Goal: Information Seeking & Learning: Learn about a topic

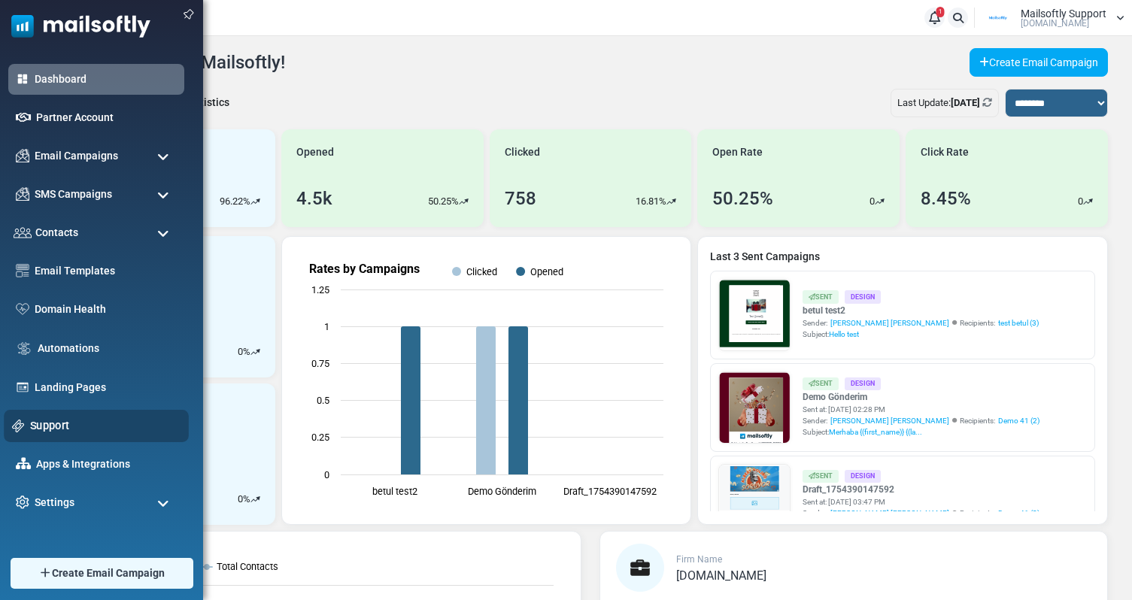
click at [29, 421] on div "Support" at bounding box center [96, 426] width 185 height 32
click at [47, 428] on link "Support" at bounding box center [105, 426] width 150 height 17
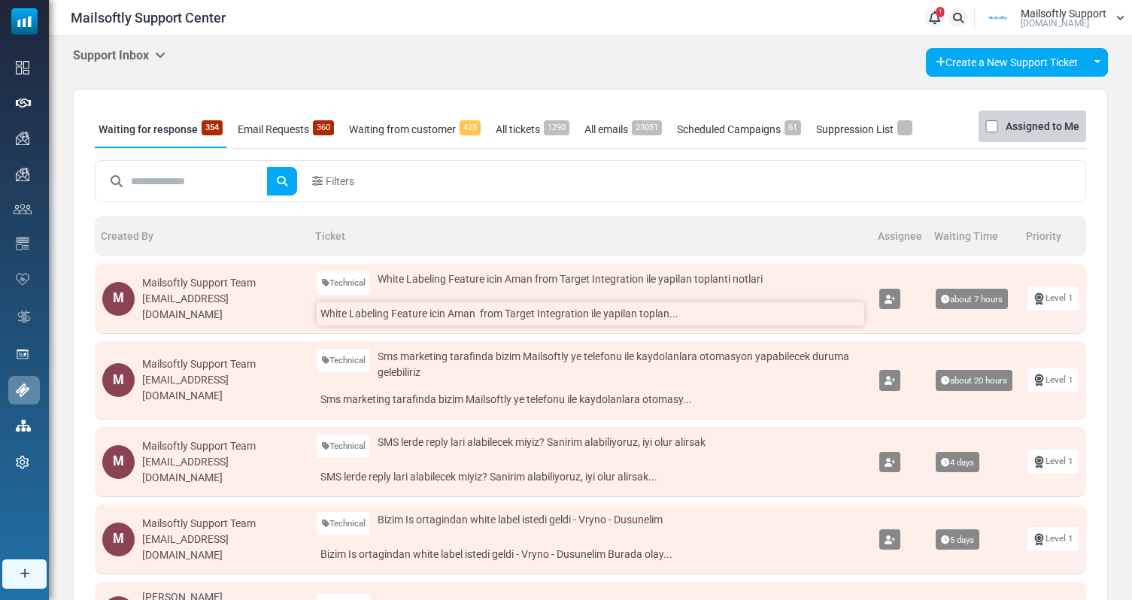
click at [465, 320] on link "White Labeling Feature icin Aman from Target Integration ile yapilan toplan..." at bounding box center [591, 313] width 548 height 23
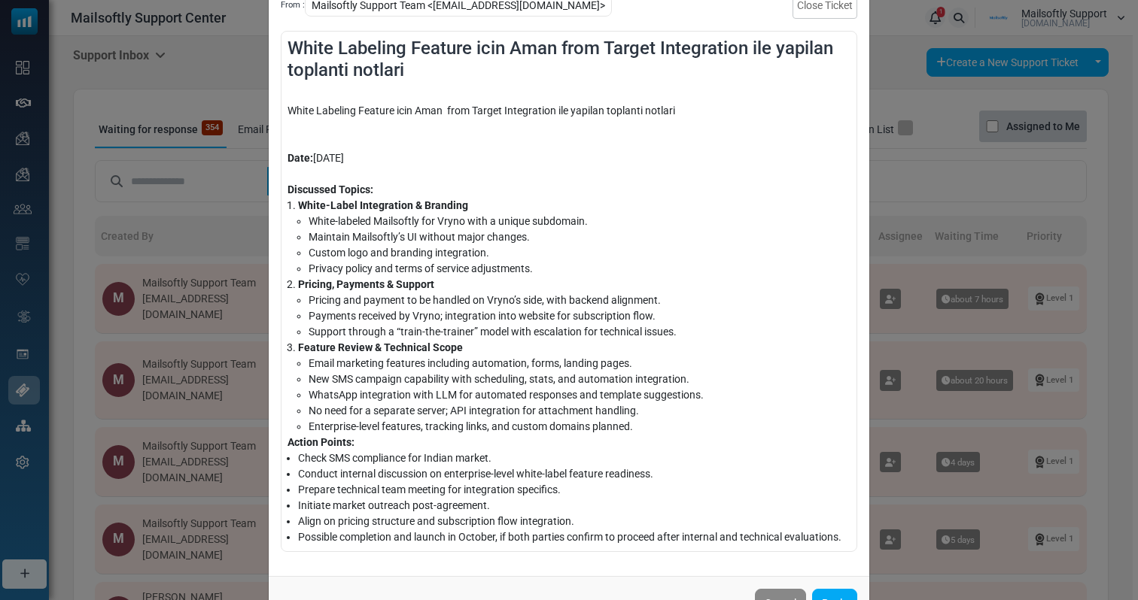
scroll to position [109, 0]
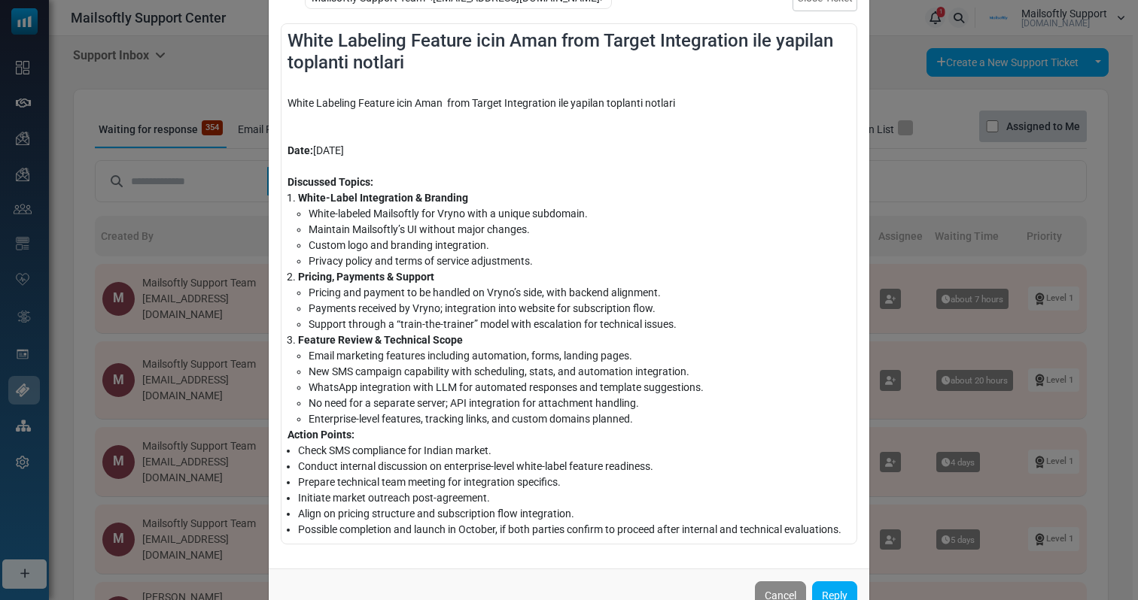
click at [954, 394] on div "White Labeling Feature icin Aman from Target Integration ile yapilan toplanti n…" at bounding box center [569, 300] width 1138 height 600
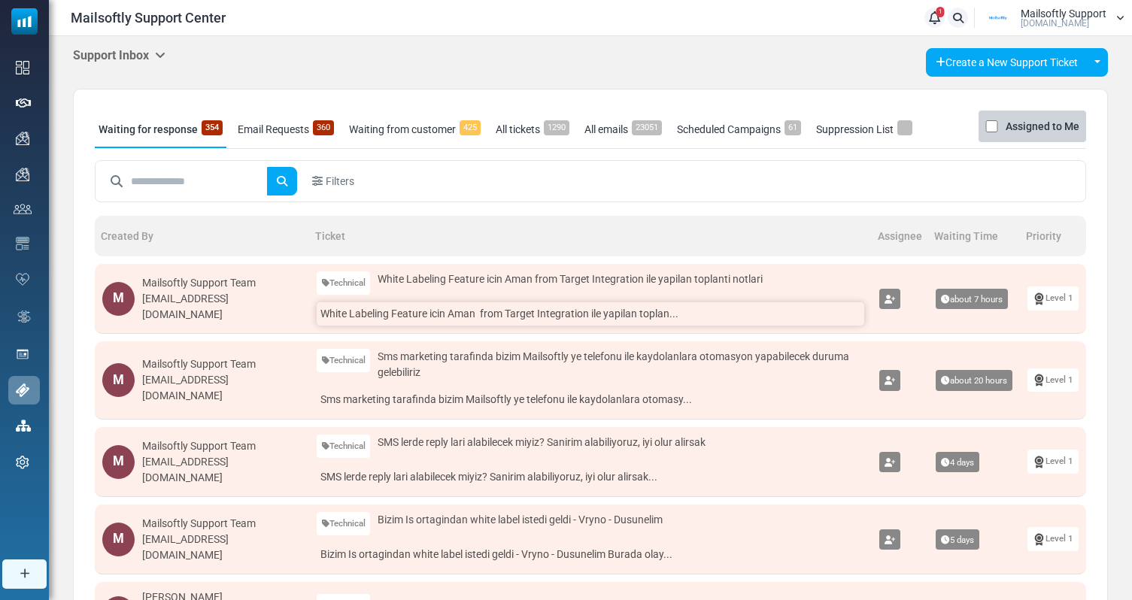
click at [558, 319] on link "White Labeling Feature icin Aman from Target Integration ile yapilan toplan..." at bounding box center [591, 313] width 548 height 23
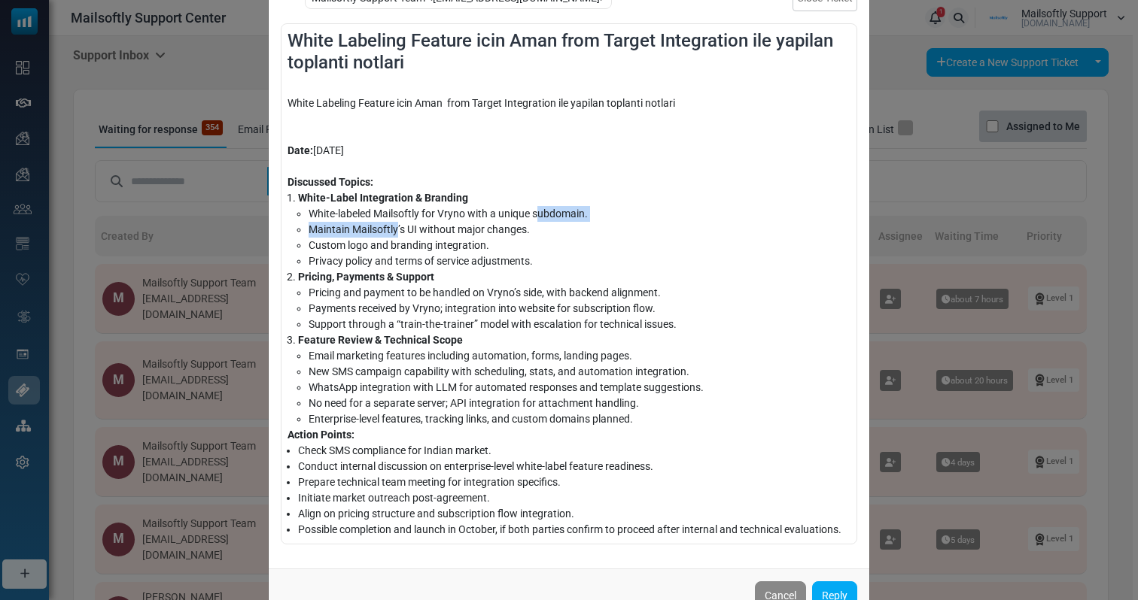
drag, startPoint x: 394, startPoint y: 231, endPoint x: 533, endPoint y: 213, distance: 141.1
click at [534, 213] on ul "White-labeled Mailsoftly for Vryno with a unique subdomain. Maintain Mailsoftly…" at bounding box center [574, 237] width 552 height 63
drag, startPoint x: 528, startPoint y: 232, endPoint x: 429, endPoint y: 232, distance: 99.3
click at [429, 232] on li "Maintain Mailsoftly’s UI without major changes." at bounding box center [579, 230] width 542 height 16
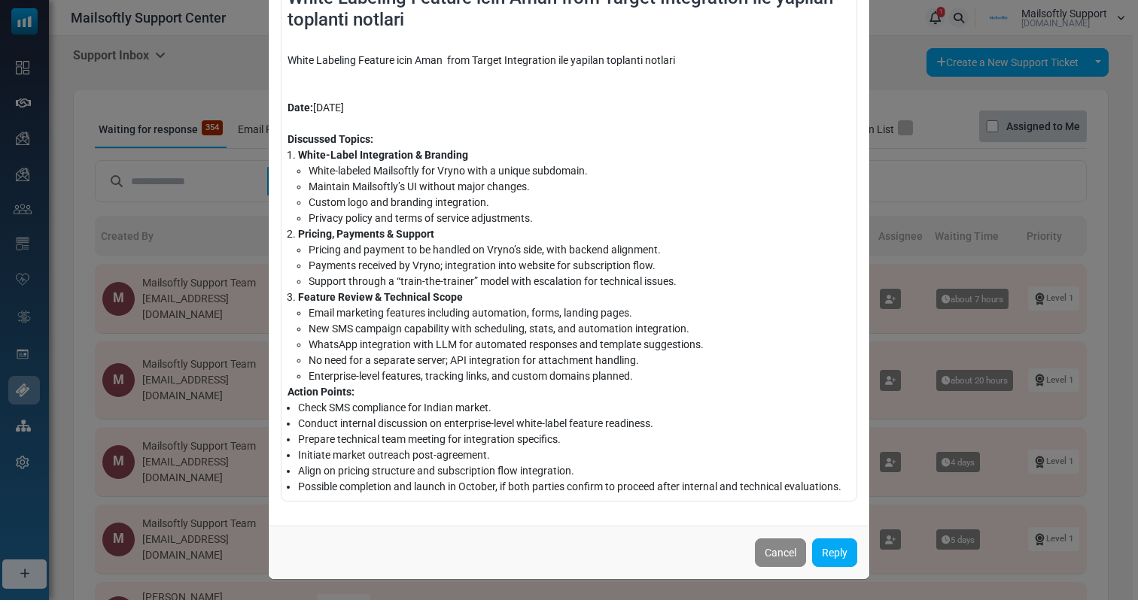
click at [509, 330] on li "New SMS campaign capability with scheduling, stats, and automation integration." at bounding box center [579, 329] width 542 height 16
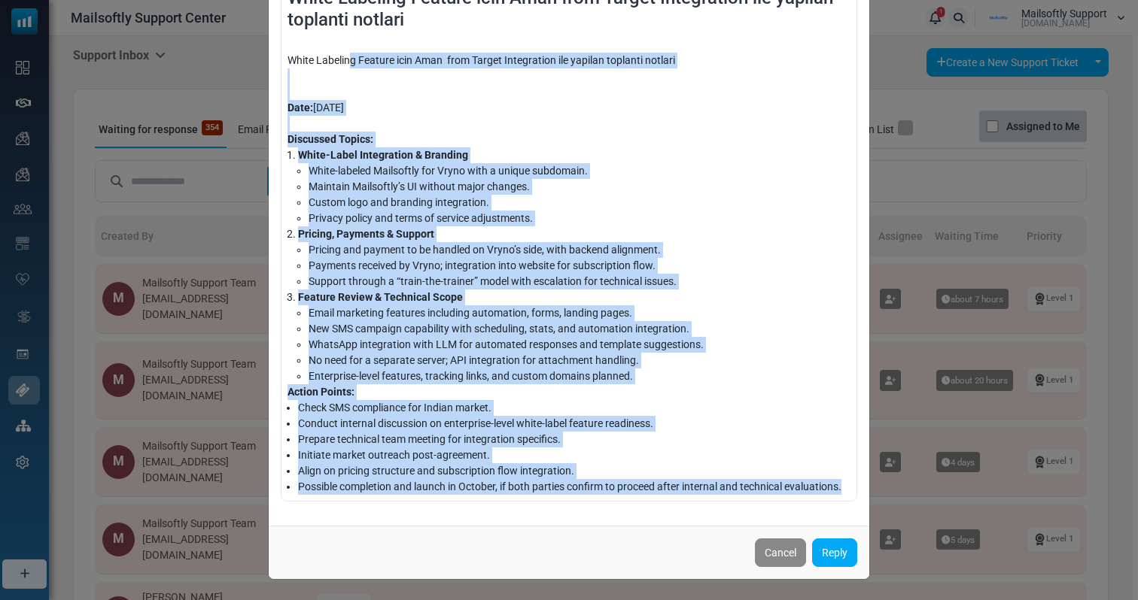
drag, startPoint x: 741, startPoint y: 499, endPoint x: 351, endPoint y: 65, distance: 583.9
click at [351, 65] on div "White Labeling Feature icin Aman from Target Integration ile yapilan toplanti n…" at bounding box center [569, 240] width 576 height 521
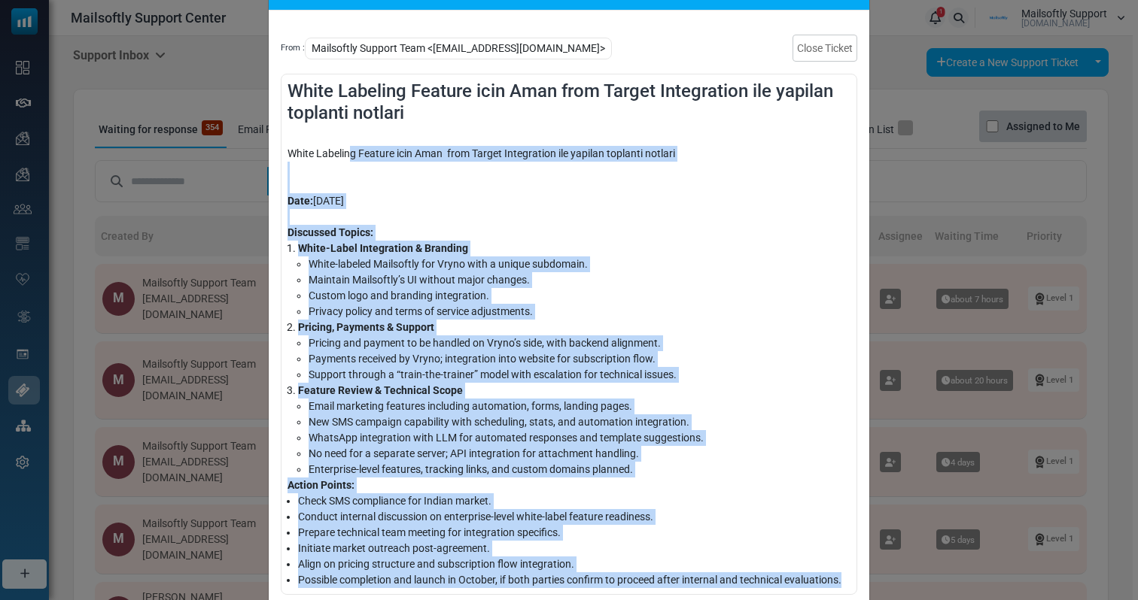
scroll to position [58, 0]
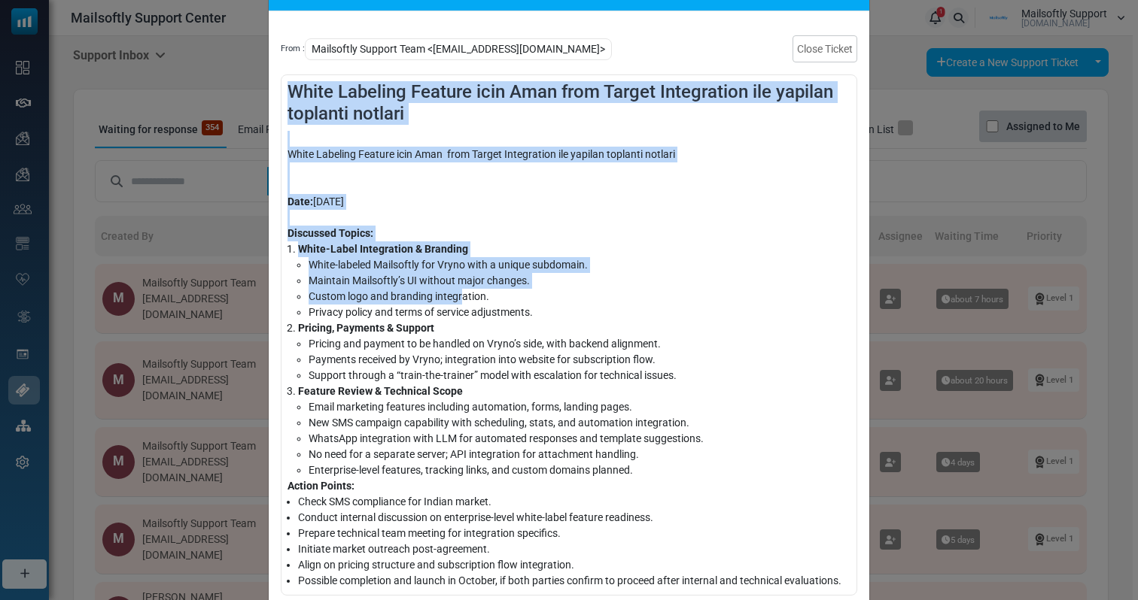
drag, startPoint x: 290, startPoint y: 81, endPoint x: 459, endPoint y: 292, distance: 269.8
click at [459, 292] on div "White Labeling Feature icin Aman from Target Integration ile yapilan toplanti n…" at bounding box center [569, 334] width 576 height 521
click at [459, 292] on li "Custom logo and branding integration." at bounding box center [579, 297] width 542 height 16
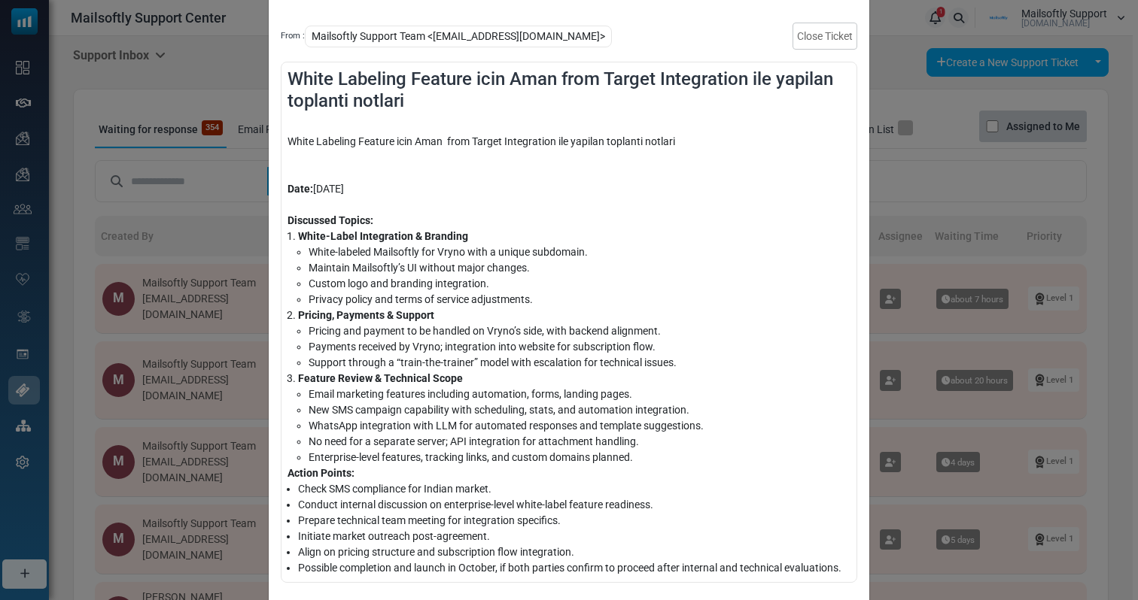
scroll to position [77, 0]
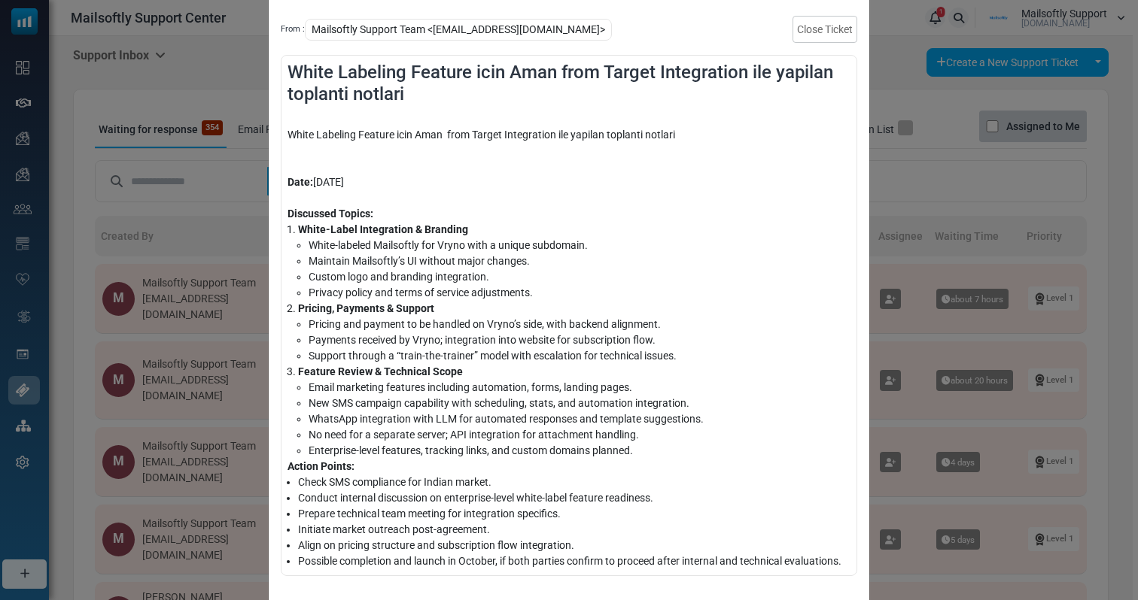
click at [460, 291] on li "Privacy policy and terms of service adjustments." at bounding box center [579, 293] width 542 height 16
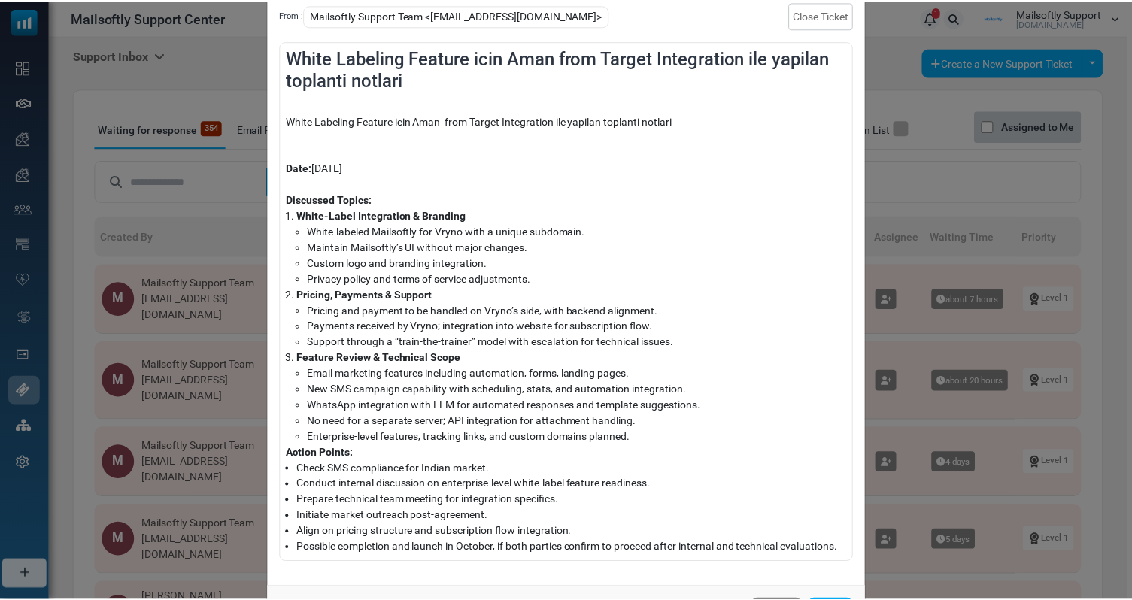
scroll to position [0, 0]
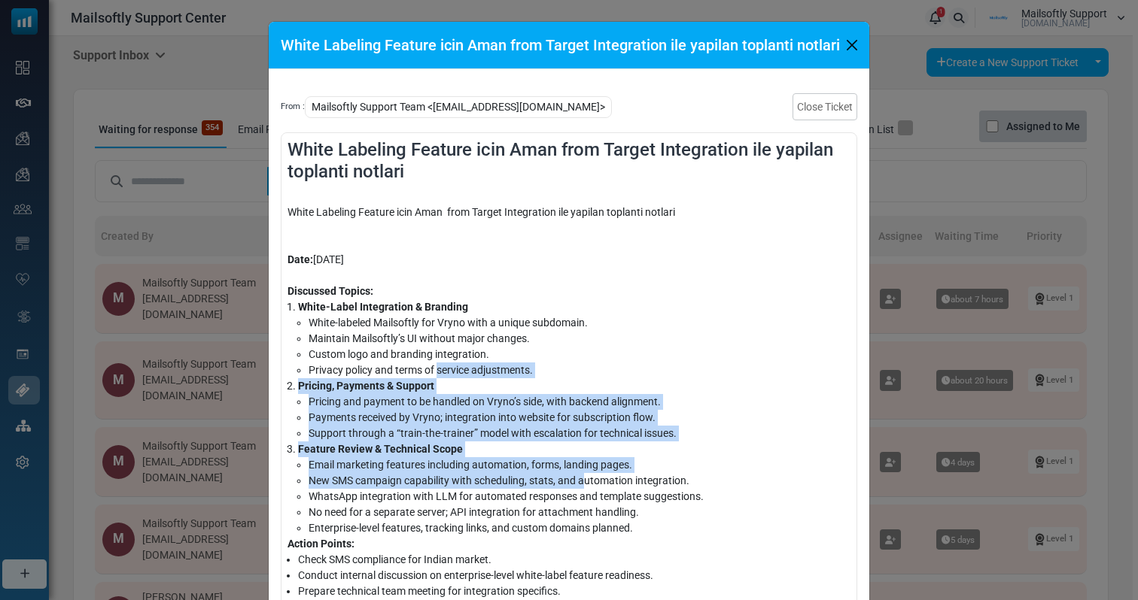
drag, startPoint x: 581, startPoint y: 476, endPoint x: 433, endPoint y: 366, distance: 183.4
click at [433, 367] on ol "White-Label Integration & Branding White-labeled Mailsoftly for Vryno with a un…" at bounding box center [568, 417] width 563 height 237
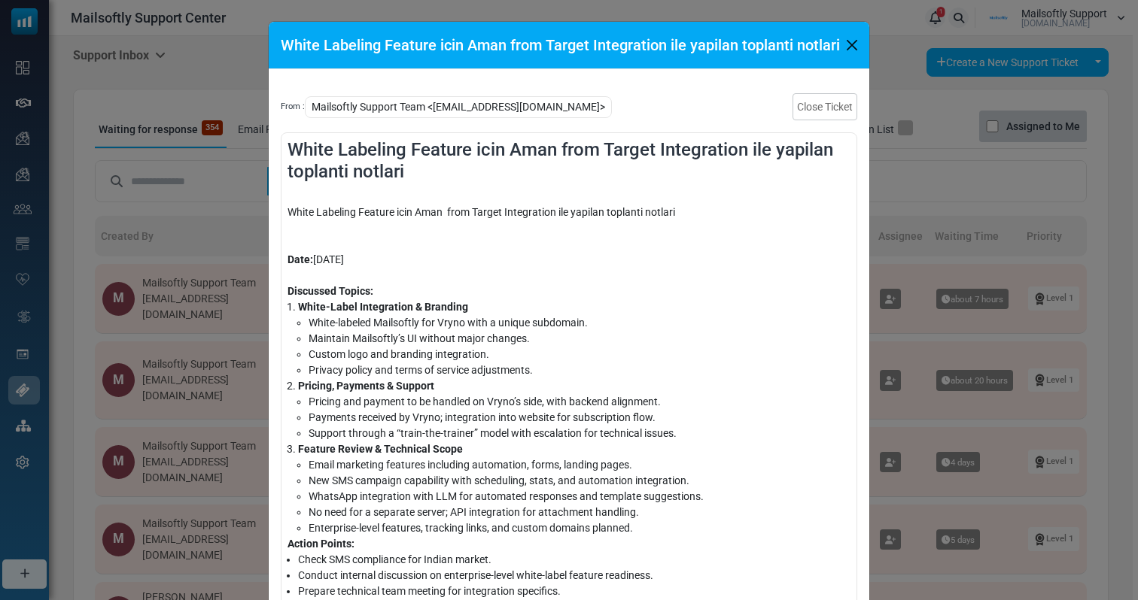
click at [448, 379] on li "Pricing, Payments & Support Pricing and payment to be handled on Vryno’s side, …" at bounding box center [574, 409] width 552 height 63
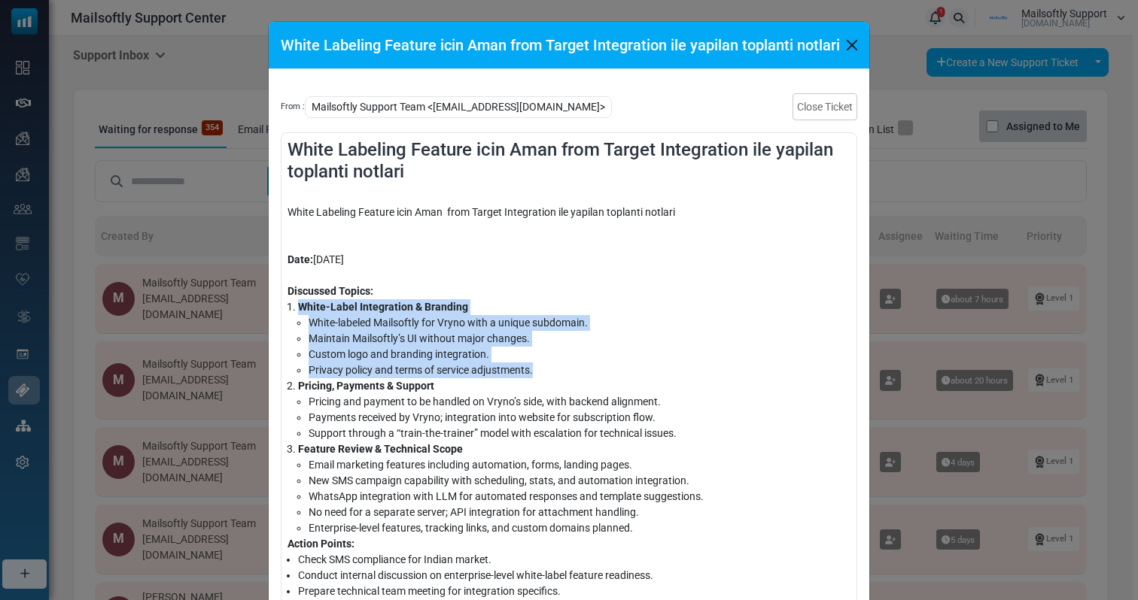
drag, startPoint x: 454, startPoint y: 379, endPoint x: 275, endPoint y: 310, distance: 191.3
click at [275, 310] on div "From : Mailsoftly Support Team <[EMAIL_ADDRESS][DOMAIN_NAME]> Close Ticket Whit…" at bounding box center [569, 373] width 600 height 609
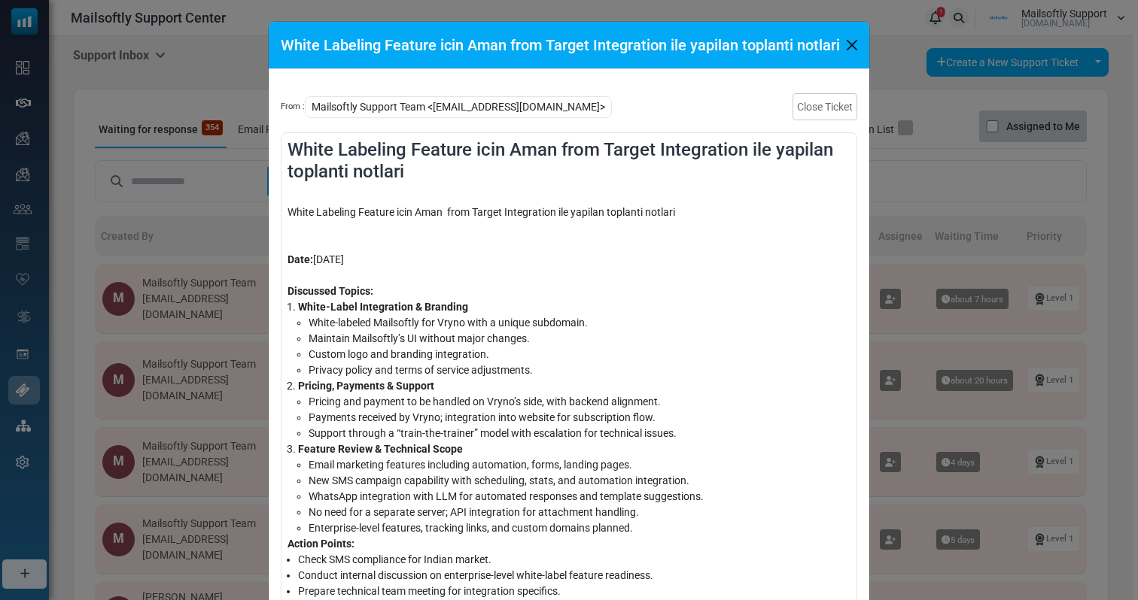
click at [276, 310] on div "From : Mailsoftly Support Team <[EMAIL_ADDRESS][DOMAIN_NAME]> Close Ticket Whit…" at bounding box center [569, 373] width 600 height 609
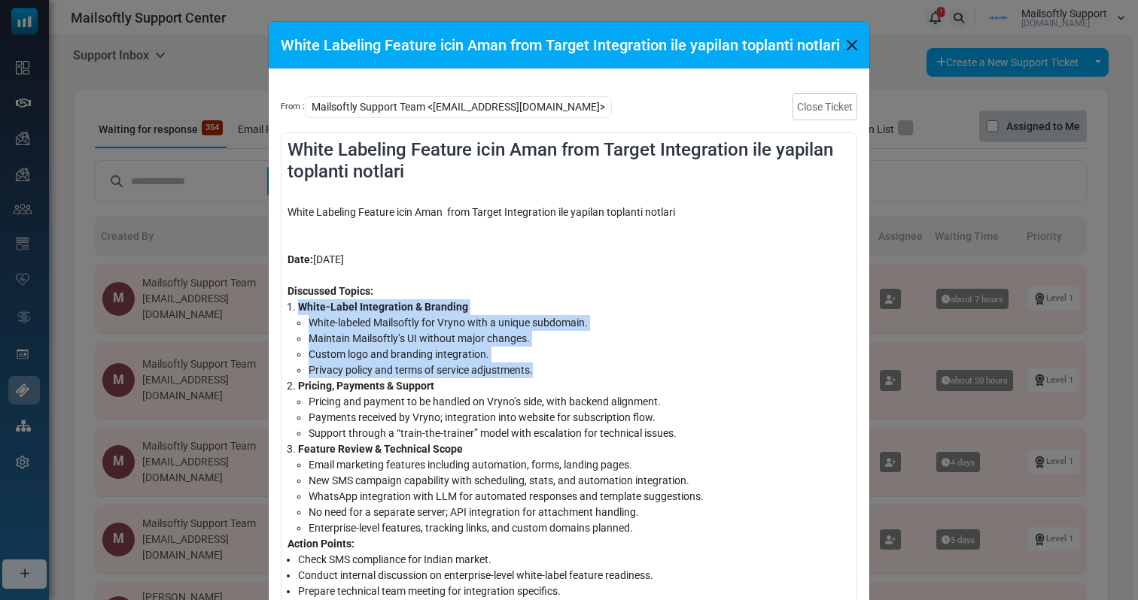
drag, startPoint x: 284, startPoint y: 310, endPoint x: 542, endPoint y: 389, distance: 269.9
click at [542, 390] on ol "White-Label Integration & Branding White-labeled Mailsoftly for Vryno with a un…" at bounding box center [568, 417] width 563 height 237
click at [542, 389] on li "Pricing, Payments & Support Pricing and payment to be handled on Vryno’s side, …" at bounding box center [574, 409] width 552 height 63
drag, startPoint x: 542, startPoint y: 386, endPoint x: 293, endPoint y: 305, distance: 261.7
click at [293, 305] on ol "White-Label Integration & Branding White-labeled Mailsoftly for Vryno with a un…" at bounding box center [568, 417] width 563 height 237
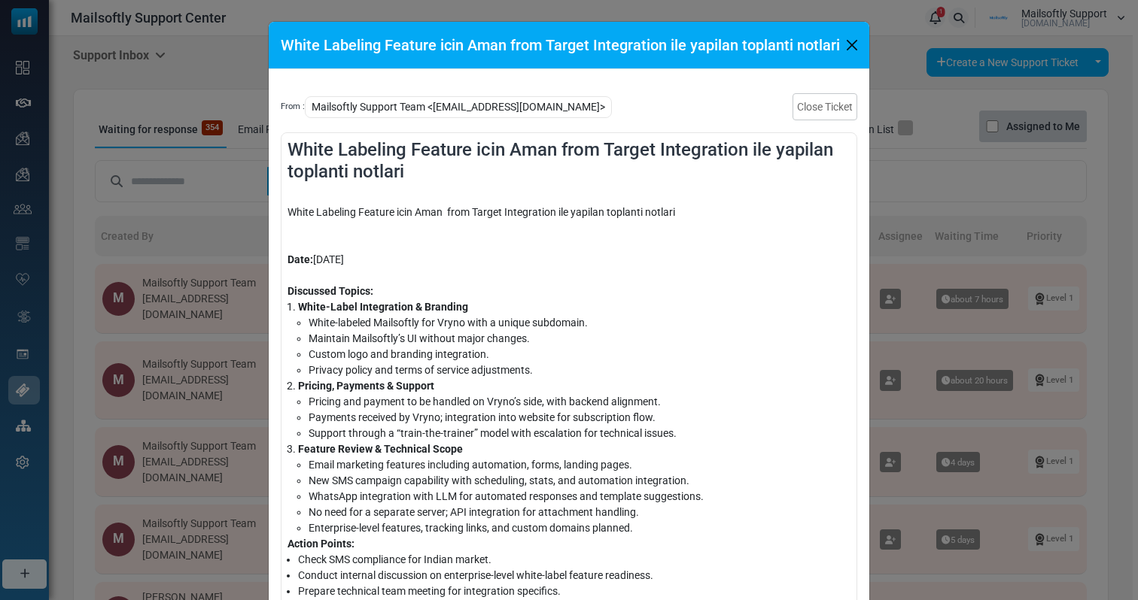
click at [298, 305] on li "White-Label Integration & Branding White-labeled Mailsoftly for Vryno with a un…" at bounding box center [574, 338] width 552 height 79
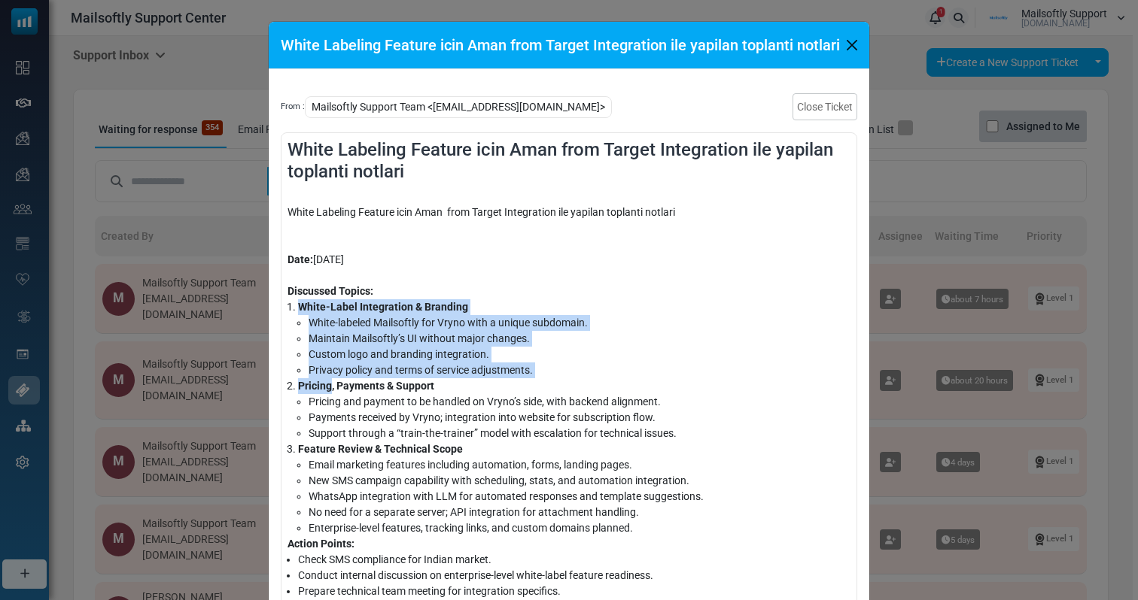
drag, startPoint x: 293, startPoint y: 305, endPoint x: 509, endPoint y: 389, distance: 231.5
click at [509, 389] on ol "White-Label Integration & Branding White-labeled Mailsoftly for Vryno with a un…" at bounding box center [568, 417] width 563 height 237
click at [509, 389] on li "Pricing, Payments & Support Pricing and payment to be handled on Vryno’s side, …" at bounding box center [574, 409] width 552 height 63
drag, startPoint x: 555, startPoint y: 378, endPoint x: 296, endPoint y: 308, distance: 268.1
click at [296, 308] on ol "White-Label Integration & Branding White-labeled Mailsoftly for Vryno with a un…" at bounding box center [568, 417] width 563 height 237
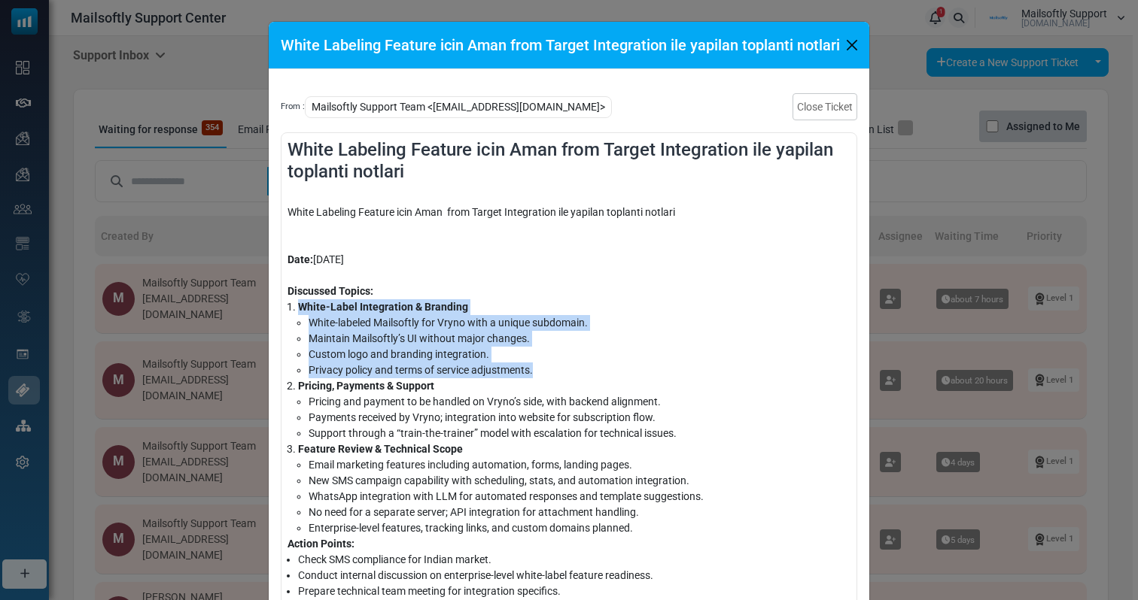
click at [298, 308] on strong "White-Label Integration & Branding" at bounding box center [383, 307] width 170 height 12
drag, startPoint x: 296, startPoint y: 308, endPoint x: 517, endPoint y: 403, distance: 240.7
click at [516, 403] on ol "White-Label Integration & Branding White-labeled Mailsoftly for Vryno with a un…" at bounding box center [568, 417] width 563 height 237
click at [388, 287] on div "Discussed Topics:" at bounding box center [568, 292] width 563 height 16
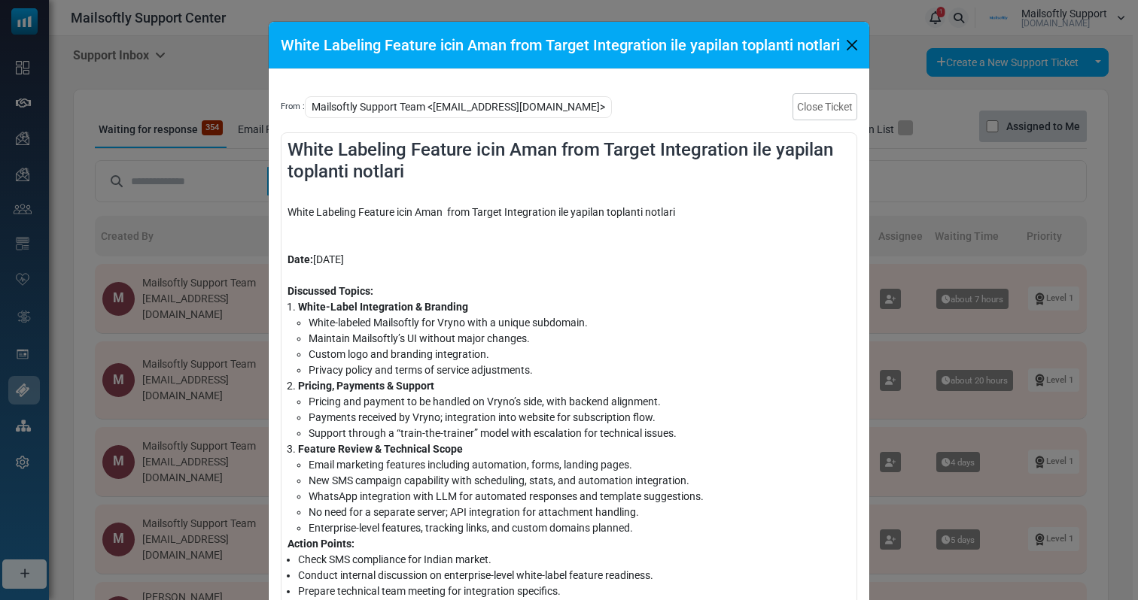
click at [490, 365] on li "Privacy policy and terms of service adjustments." at bounding box center [579, 371] width 542 height 16
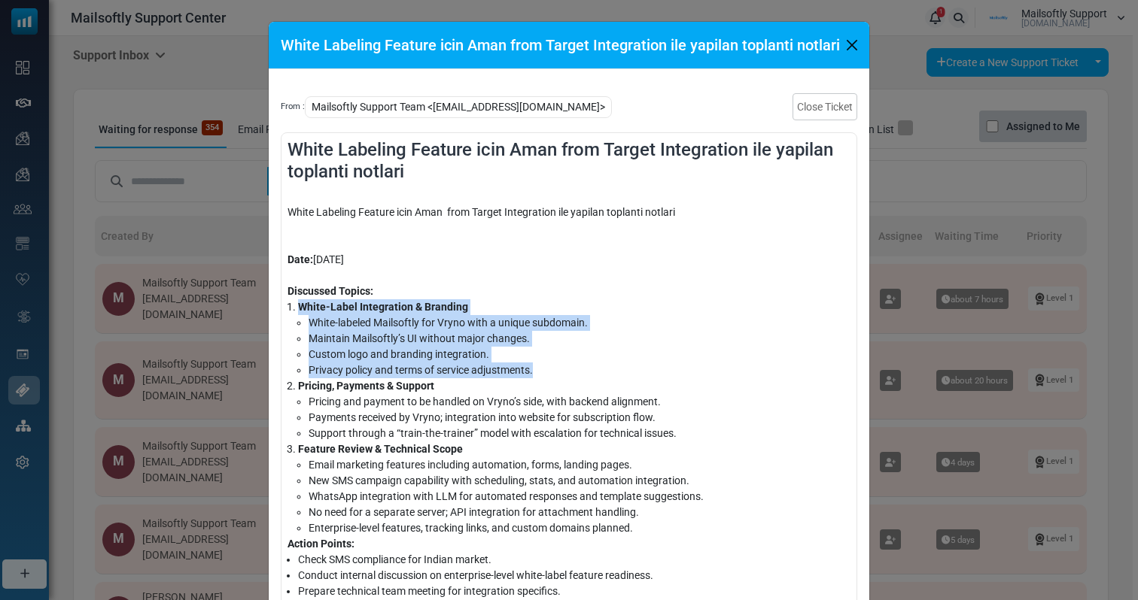
drag, startPoint x: 561, startPoint y: 379, endPoint x: 294, endPoint y: 308, distance: 275.6
click at [294, 308] on ol "White-Label Integration & Branding White-labeled Mailsoftly for Vryno with a un…" at bounding box center [568, 417] width 563 height 237
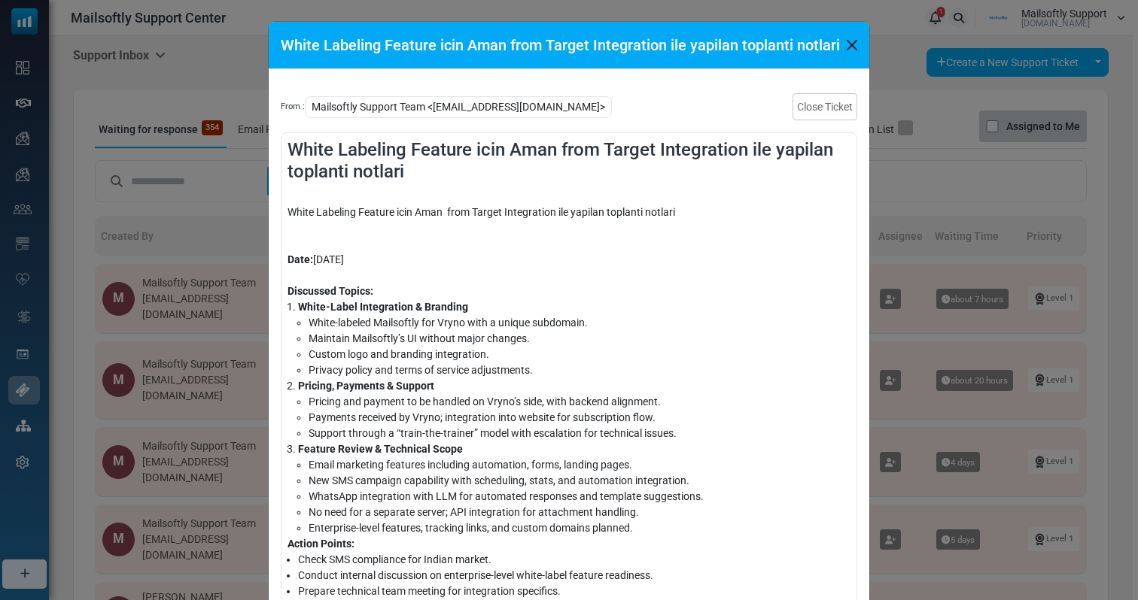
click at [298, 308] on li "White-Label Integration & Branding White-labeled Mailsoftly for Vryno with a un…" at bounding box center [574, 338] width 552 height 79
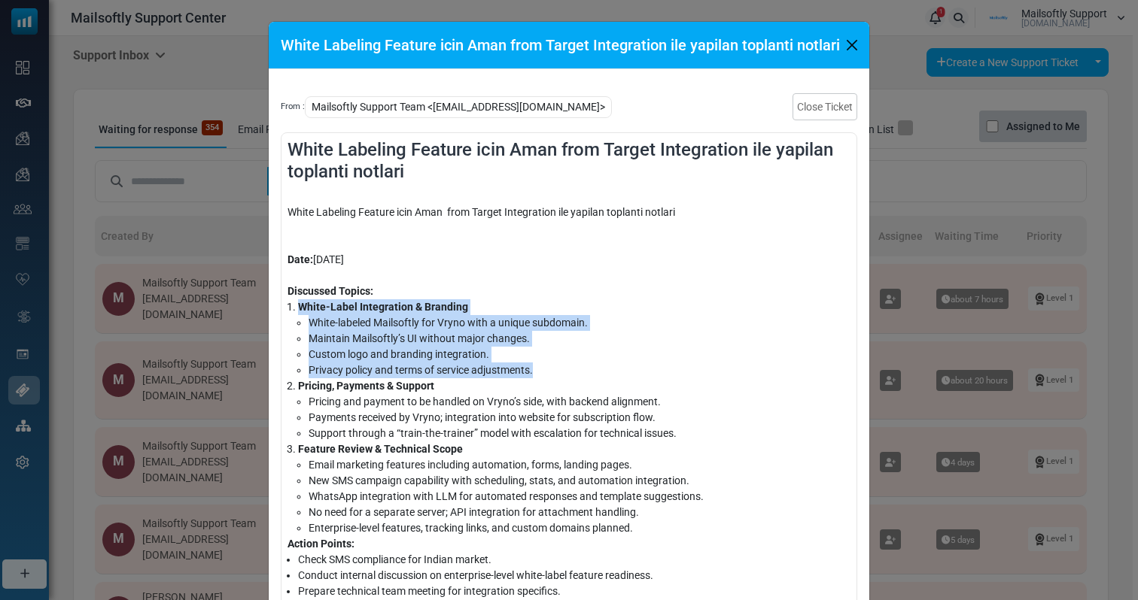
drag, startPoint x: 293, startPoint y: 308, endPoint x: 533, endPoint y: 369, distance: 246.9
click at [533, 369] on li "White-Label Integration & Branding White-labeled Mailsoftly for Vryno with a un…" at bounding box center [574, 338] width 552 height 79
click at [535, 369] on li "Privacy policy and terms of service adjustments." at bounding box center [579, 371] width 542 height 16
drag, startPoint x: 535, startPoint y: 369, endPoint x: 296, endPoint y: 303, distance: 247.5
click at [298, 303] on li "White-Label Integration & Branding White-labeled Mailsoftly for Vryno with a un…" at bounding box center [574, 338] width 552 height 79
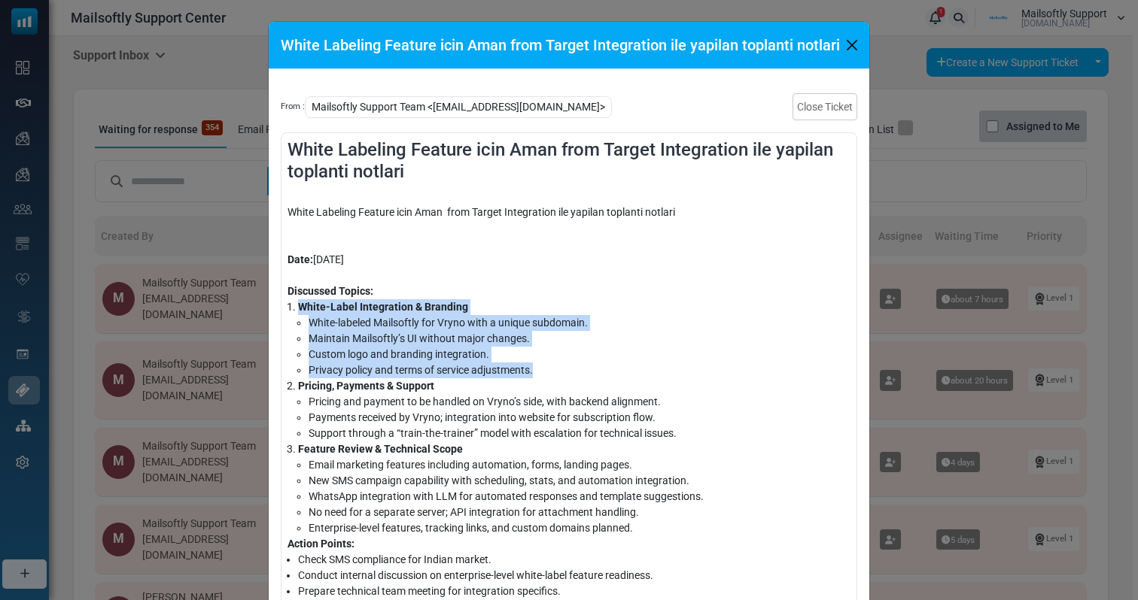
click at [298, 303] on strong "White-Label Integration & Branding" at bounding box center [383, 307] width 170 height 12
drag, startPoint x: 296, startPoint y: 303, endPoint x: 554, endPoint y: 374, distance: 266.9
click at [554, 374] on li "White-Label Integration & Branding White-labeled Mailsoftly for Vryno with a un…" at bounding box center [574, 338] width 552 height 79
click at [554, 374] on li "Privacy policy and terms of service adjustments." at bounding box center [579, 371] width 542 height 16
drag, startPoint x: 554, startPoint y: 374, endPoint x: 290, endPoint y: 309, distance: 271.2
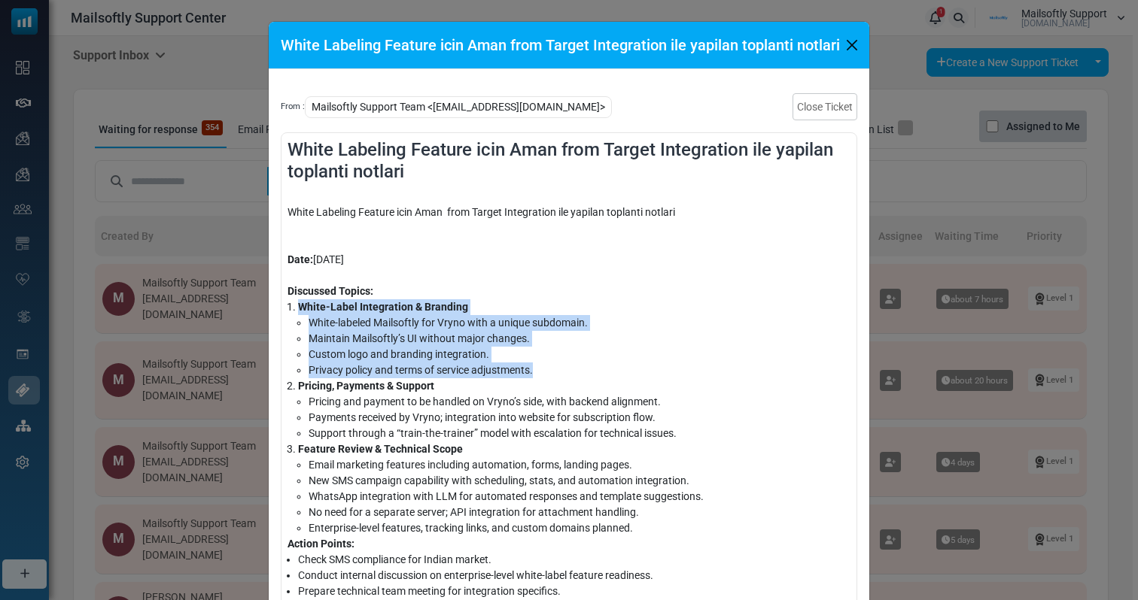
click at [298, 309] on li "White-Label Integration & Branding White-labeled Mailsoftly for Vryno with a un…" at bounding box center [574, 338] width 552 height 79
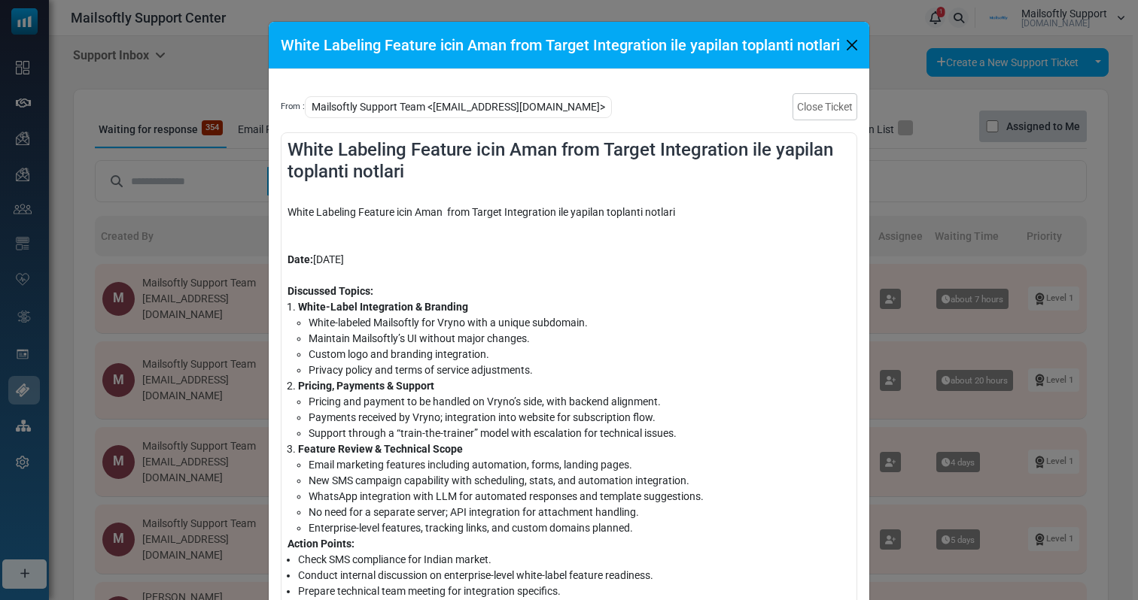
click at [298, 309] on li "White-Label Integration & Branding White-labeled Mailsoftly for Vryno with a un…" at bounding box center [574, 338] width 552 height 79
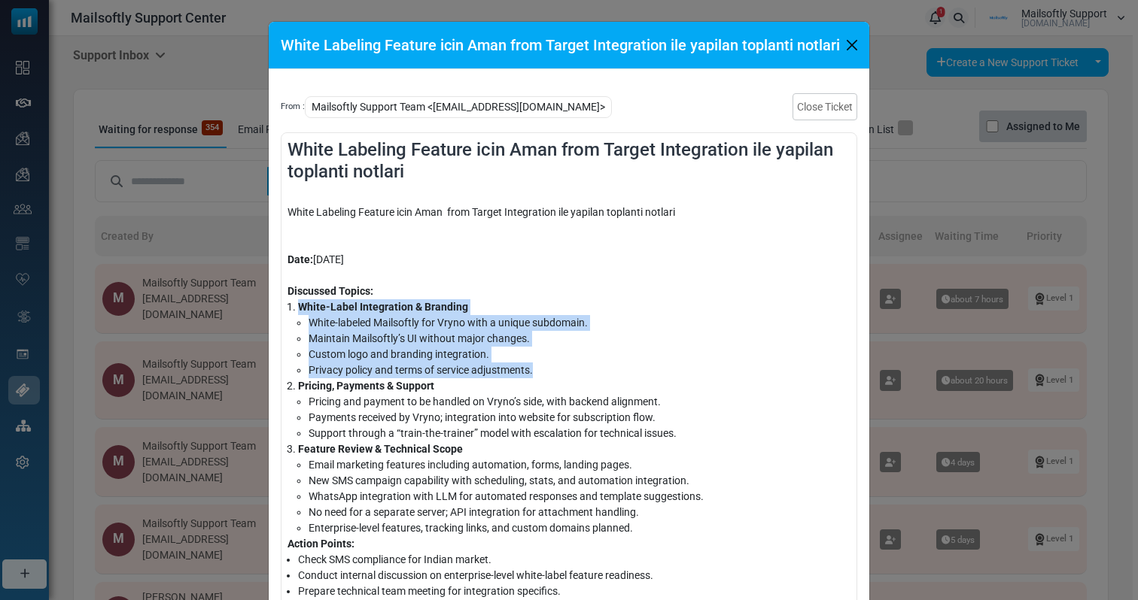
drag, startPoint x: 290, startPoint y: 309, endPoint x: 533, endPoint y: 371, distance: 250.0
click at [533, 371] on li "White-Label Integration & Branding White-labeled Mailsoftly for Vryno with a un…" at bounding box center [574, 338] width 552 height 79
click at [533, 371] on li "Privacy policy and terms of service adjustments." at bounding box center [579, 371] width 542 height 16
drag, startPoint x: 546, startPoint y: 372, endPoint x: 306, endPoint y: 322, distance: 245.1
click at [306, 322] on ul "White-labeled Mailsoftly for Vryno with a unique subdomain. Maintain Mailsoftly…" at bounding box center [574, 346] width 552 height 63
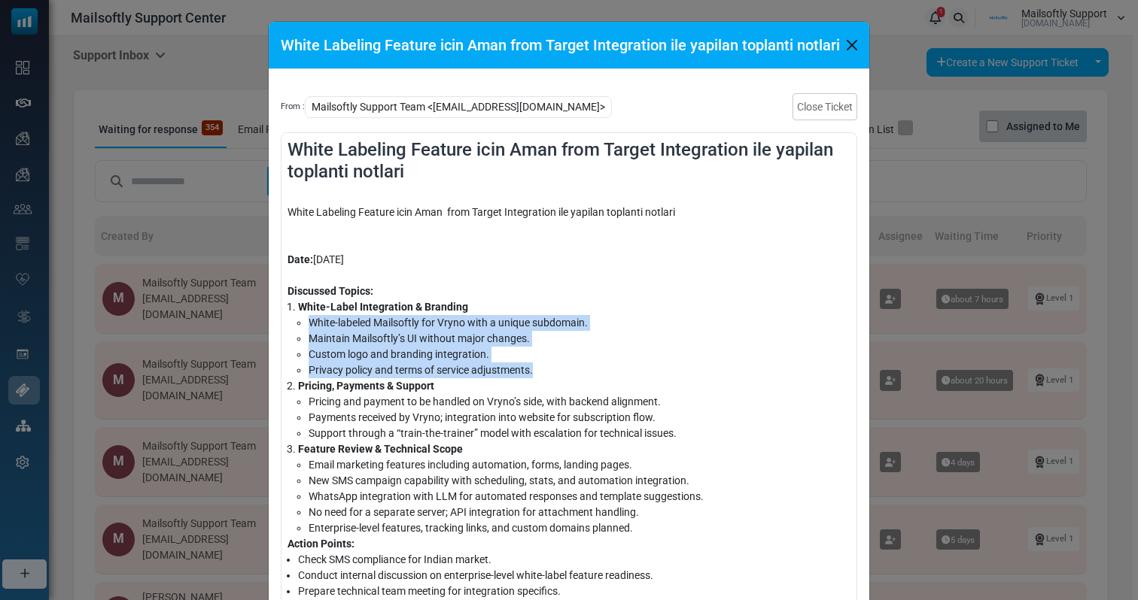
click at [308, 322] on li "White-labeled Mailsoftly for Vryno with a unique subdomain." at bounding box center [579, 323] width 542 height 16
drag, startPoint x: 297, startPoint y: 322, endPoint x: 582, endPoint y: 369, distance: 288.2
click at [581, 368] on ul "White-labeled Mailsoftly for Vryno with a unique subdomain. Maintain Mailsoftly…" at bounding box center [574, 346] width 552 height 63
click at [582, 369] on li "Privacy policy and terms of service adjustments." at bounding box center [579, 371] width 542 height 16
drag, startPoint x: 582, startPoint y: 369, endPoint x: 283, endPoint y: 293, distance: 308.2
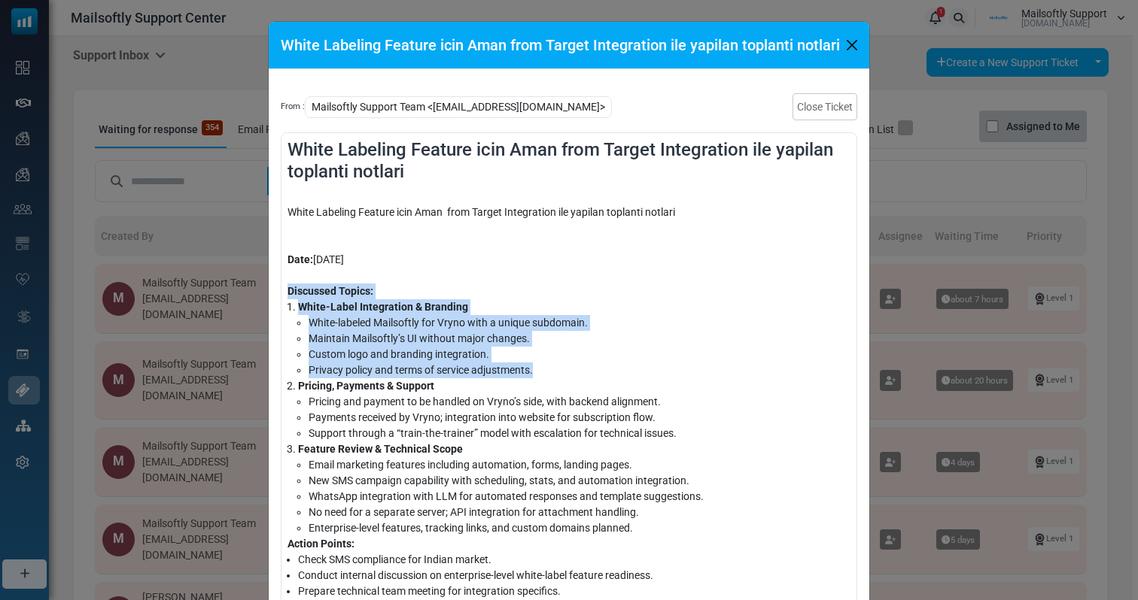
click at [283, 293] on div "White Labeling Feature icin Aman from Target Integration ile yapilan toplanti n…" at bounding box center [569, 392] width 576 height 521
drag, startPoint x: 283, startPoint y: 293, endPoint x: 630, endPoint y: 363, distance: 353.8
click at [630, 363] on div "White Labeling Feature icin Aman from Target Integration ile yapilan toplanti n…" at bounding box center [569, 392] width 576 height 521
click at [630, 363] on li "Privacy policy and terms of service adjustments." at bounding box center [579, 371] width 542 height 16
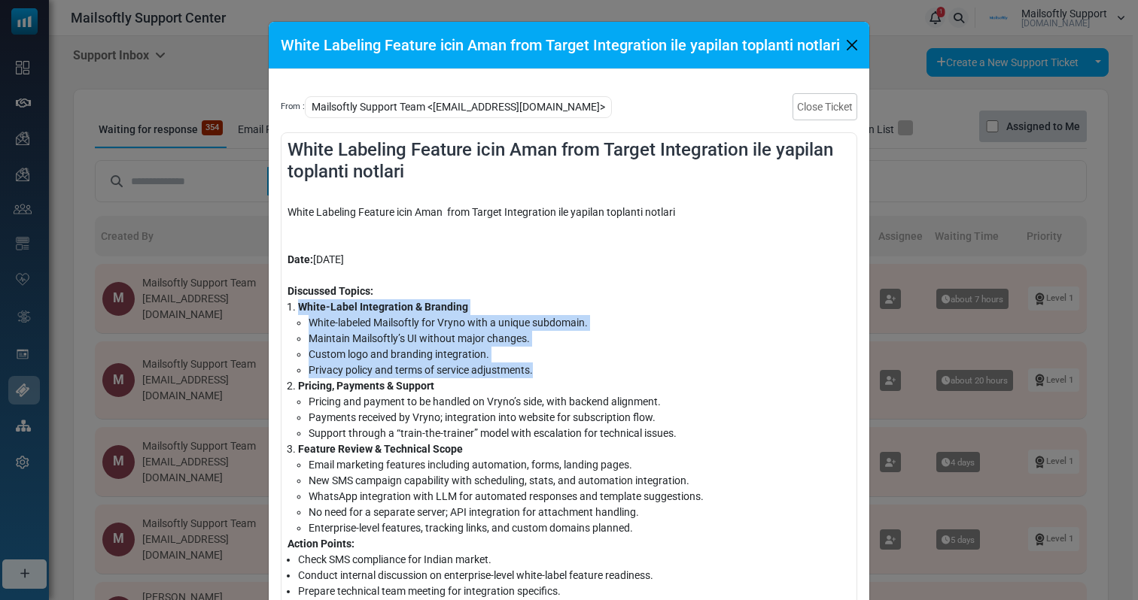
drag, startPoint x: 628, startPoint y: 369, endPoint x: 290, endPoint y: 309, distance: 343.9
click at [298, 309] on li "White-Label Integration & Branding White-labeled Mailsoftly for Vryno with a un…" at bounding box center [574, 338] width 552 height 79
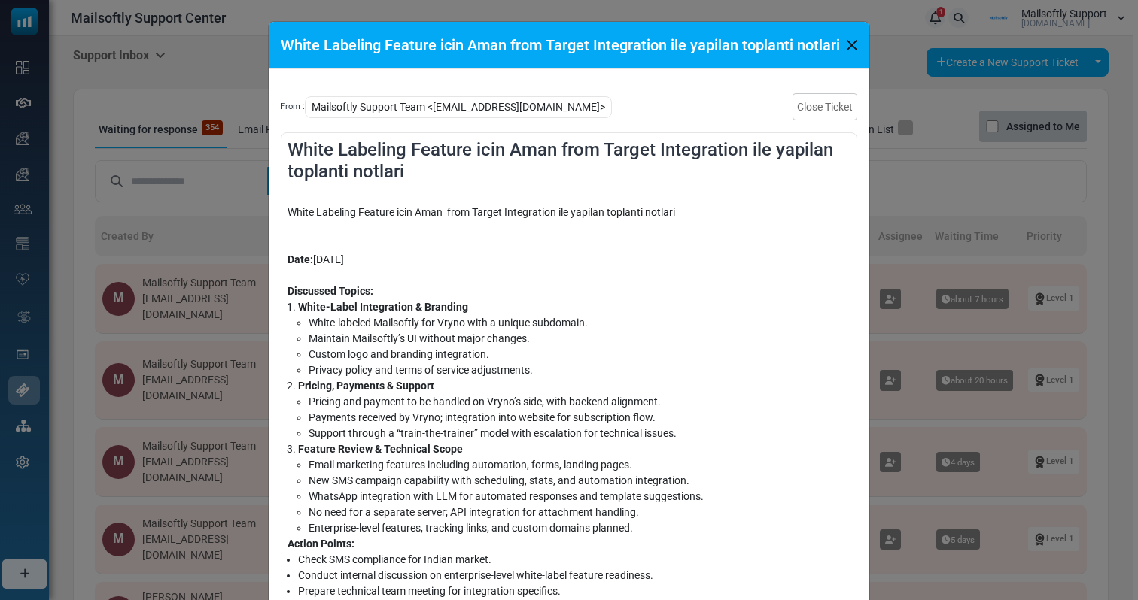
click at [298, 309] on li "White-Label Integration & Branding White-labeled Mailsoftly for Vryno with a un…" at bounding box center [574, 338] width 552 height 79
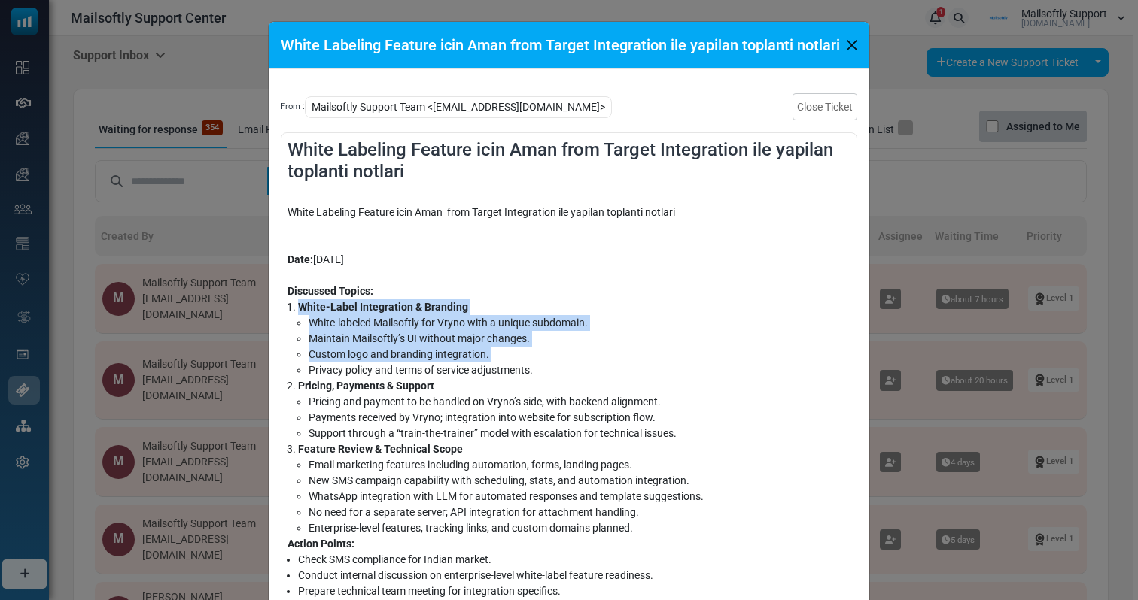
drag, startPoint x: 290, startPoint y: 309, endPoint x: 539, endPoint y: 360, distance: 253.4
click at [539, 360] on li "White-Label Integration & Branding White-labeled Mailsoftly for Vryno with a un…" at bounding box center [574, 338] width 552 height 79
drag, startPoint x: 534, startPoint y: 369, endPoint x: 293, endPoint y: 302, distance: 249.9
click at [298, 302] on li "White-Label Integration & Branding White-labeled Mailsoftly for Vryno with a un…" at bounding box center [574, 338] width 552 height 79
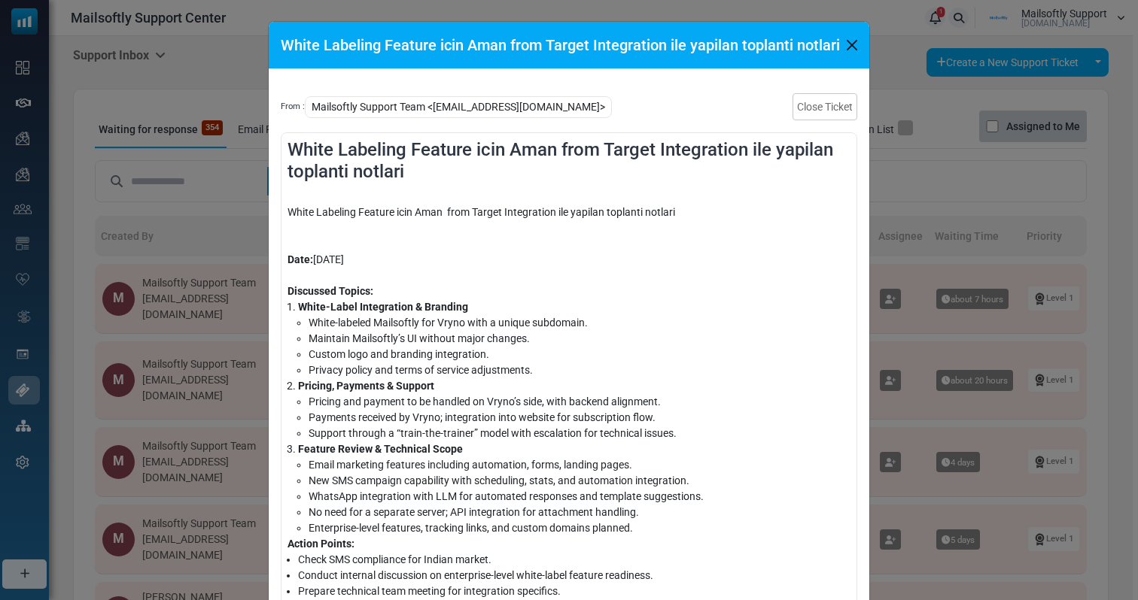
click at [298, 302] on li "White-Label Integration & Branding White-labeled Mailsoftly for Vryno with a un…" at bounding box center [574, 338] width 552 height 79
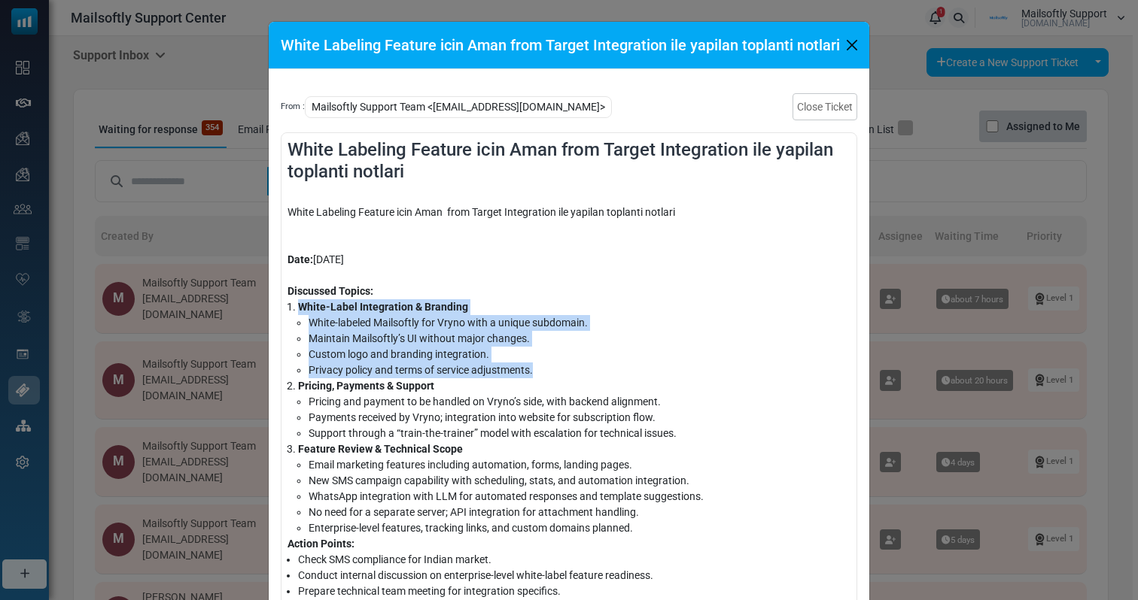
drag, startPoint x: 293, startPoint y: 302, endPoint x: 542, endPoint y: 365, distance: 256.2
click at [542, 365] on li "White-Label Integration & Branding White-labeled Mailsoftly for Vryno with a un…" at bounding box center [574, 338] width 552 height 79
click at [542, 365] on li "Privacy policy and terms of service adjustments." at bounding box center [579, 371] width 542 height 16
drag, startPoint x: 540, startPoint y: 374, endPoint x: 293, endPoint y: 303, distance: 256.7
click at [298, 303] on li "White-Label Integration & Branding White-labeled Mailsoftly for Vryno with a un…" at bounding box center [574, 338] width 552 height 79
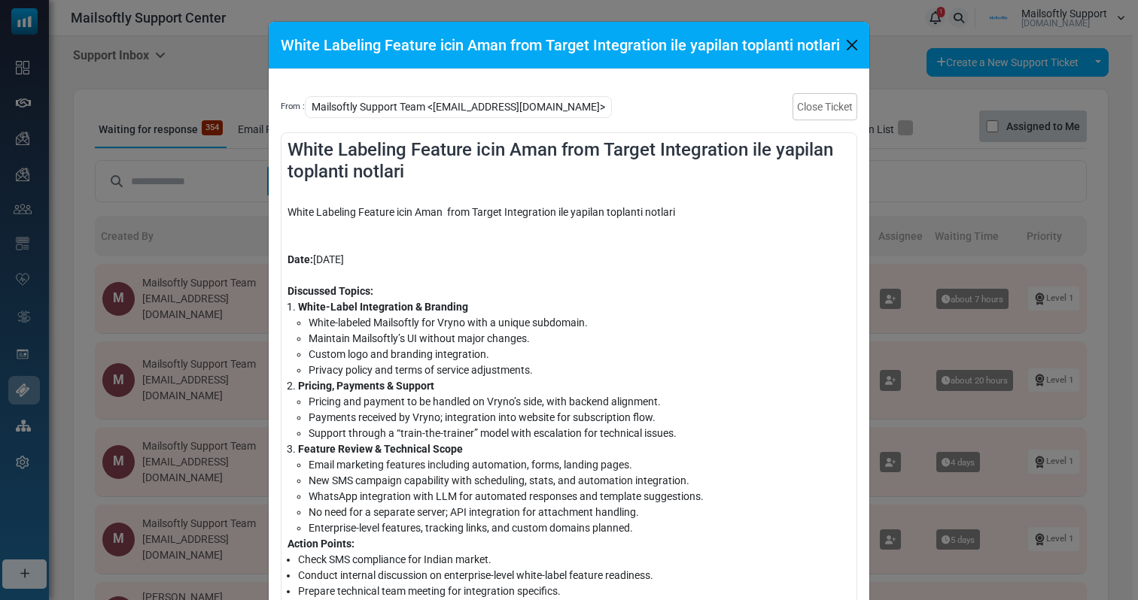
click at [298, 303] on li "White-Label Integration & Branding White-labeled Mailsoftly for Vryno with a un…" at bounding box center [574, 338] width 552 height 79
click at [522, 381] on li "Pricing, Payments & Support Pricing and payment to be handled on Vryno’s side, …" at bounding box center [574, 409] width 552 height 63
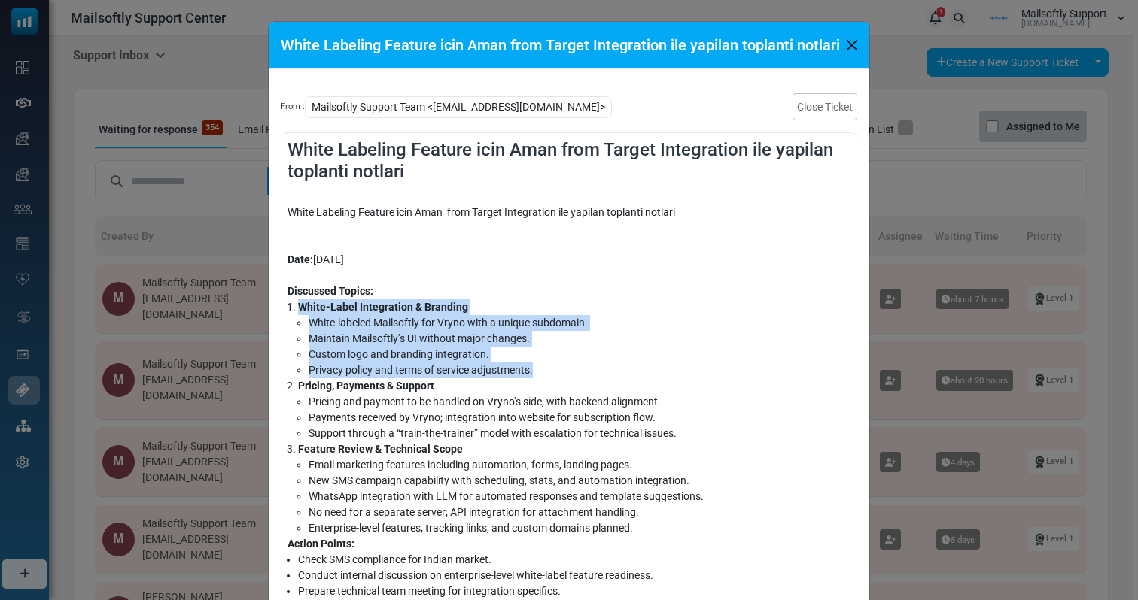
drag, startPoint x: 559, startPoint y: 374, endPoint x: 295, endPoint y: 308, distance: 272.3
click at [298, 308] on li "White-Label Integration & Branding White-labeled Mailsoftly for Vryno with a un…" at bounding box center [574, 338] width 552 height 79
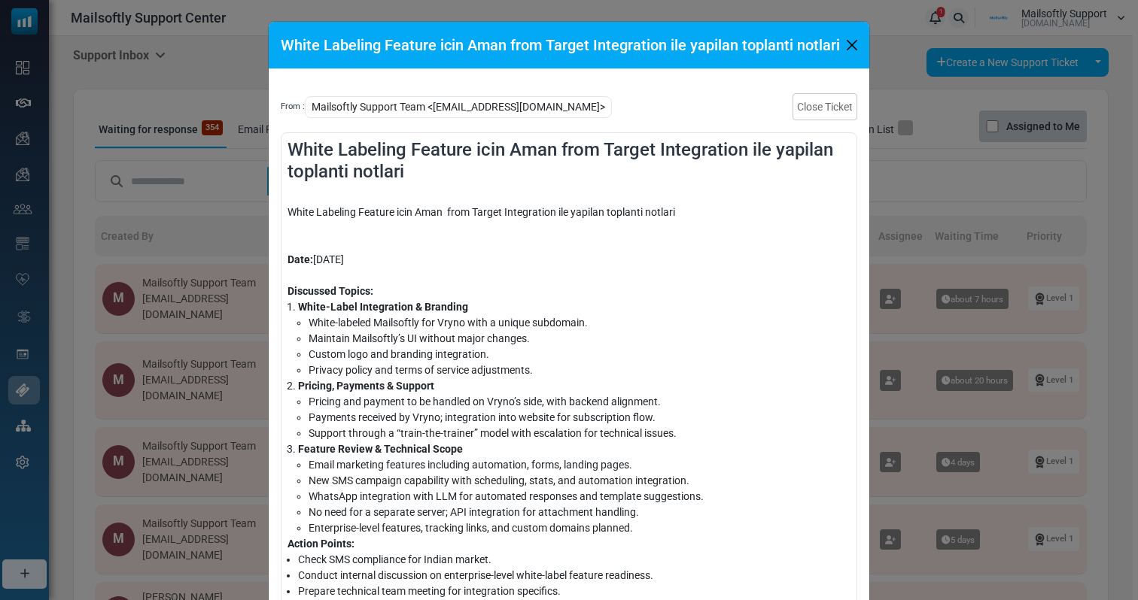
click at [298, 308] on strong "White-Label Integration & Branding" at bounding box center [383, 307] width 170 height 12
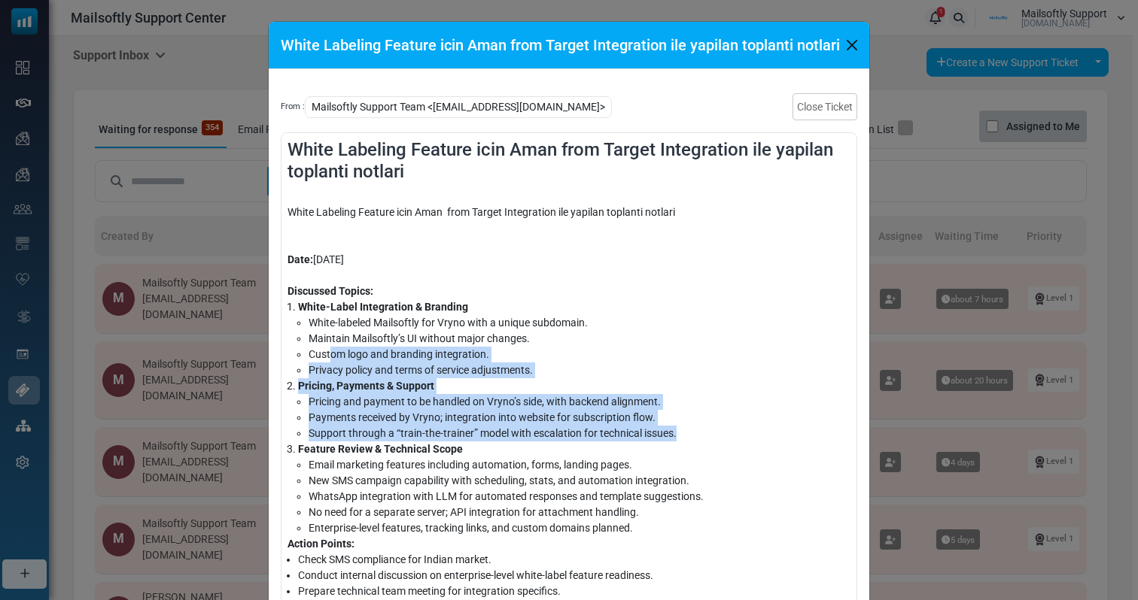
drag, startPoint x: 713, startPoint y: 440, endPoint x: 327, endPoint y: 361, distance: 394.7
click at [327, 361] on ol "White-Label Integration & Branding White-labeled Mailsoftly for Vryno with a un…" at bounding box center [568, 417] width 563 height 237
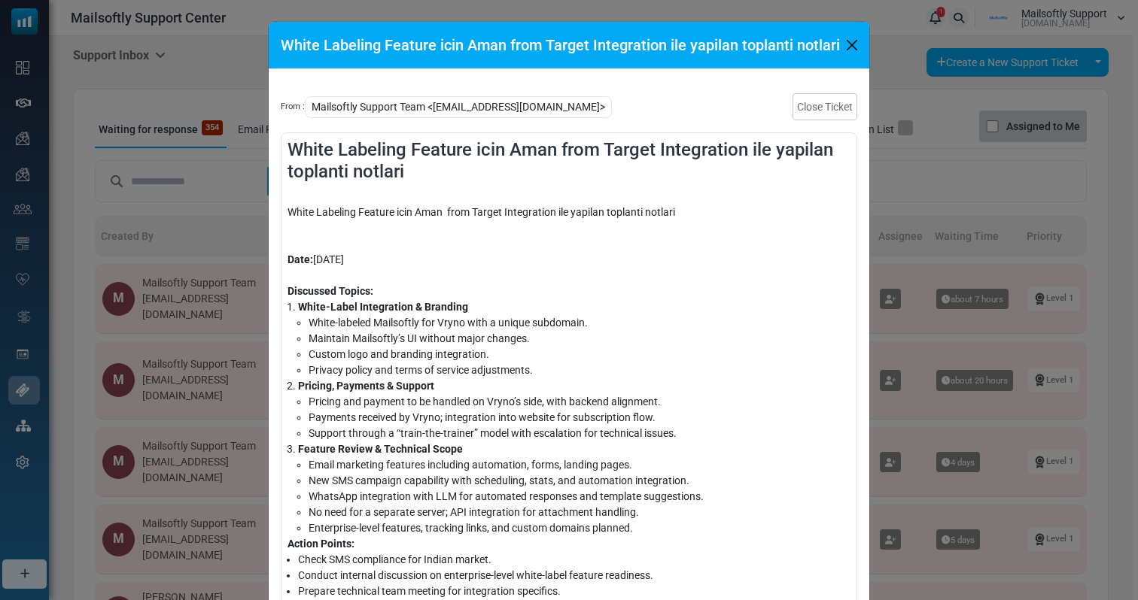
click at [298, 391] on strong "Pricing, Payments & Support" at bounding box center [366, 386] width 136 height 12
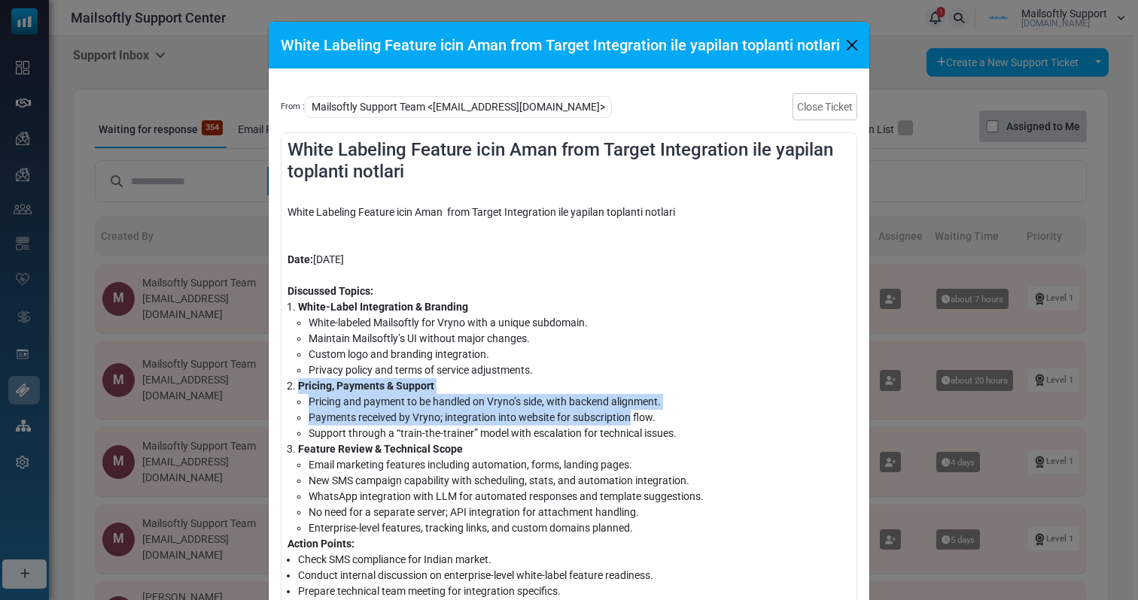
drag, startPoint x: 295, startPoint y: 391, endPoint x: 626, endPoint y: 418, distance: 332.1
click at [625, 418] on li "Pricing, Payments & Support Pricing and payment to be handled on Vryno’s side, …" at bounding box center [574, 409] width 552 height 63
drag, startPoint x: 688, startPoint y: 436, endPoint x: 305, endPoint y: 384, distance: 385.7
click at [305, 384] on li "Pricing, Payments & Support Pricing and payment to be handled on Vryno’s side, …" at bounding box center [574, 409] width 552 height 63
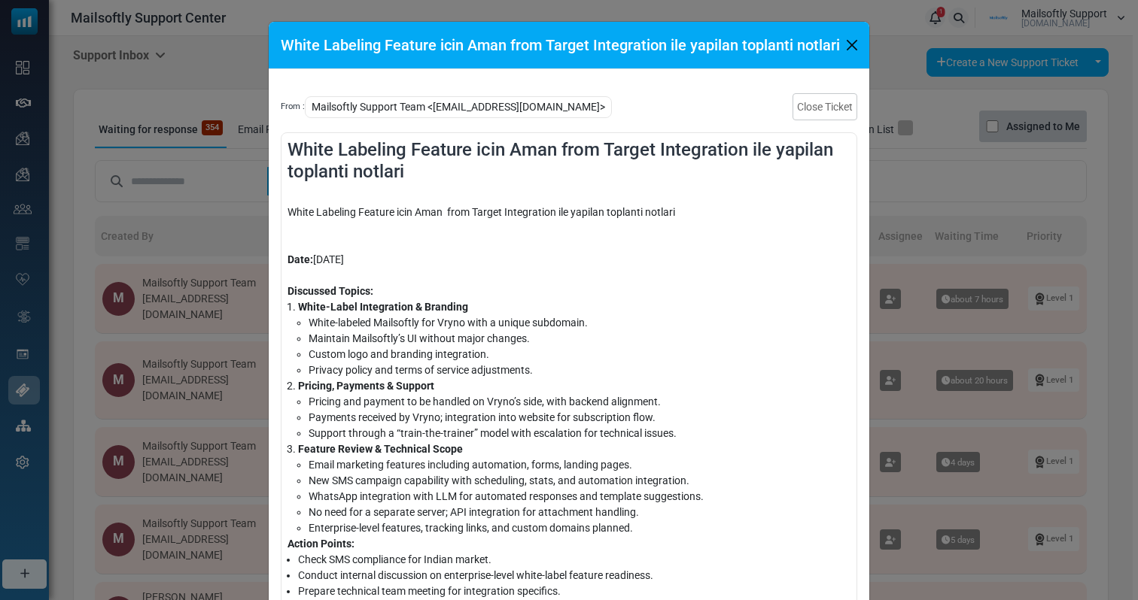
drag, startPoint x: 563, startPoint y: 381, endPoint x: 293, endPoint y: 302, distance: 280.5
click at [524, 379] on li "Pricing, Payments & Support Pricing and payment to be handled on Vryno’s side, …" at bounding box center [574, 409] width 552 height 63
drag, startPoint x: 593, startPoint y: 379, endPoint x: 261, endPoint y: 291, distance: 343.3
click at [529, 376] on ol "White-Label Integration & Branding White-labeled Mailsoftly for Vryno with a un…" at bounding box center [568, 417] width 563 height 237
click at [321, 318] on li "White-labeled Mailsoftly for Vryno with a unique subdomain." at bounding box center [579, 323] width 542 height 16
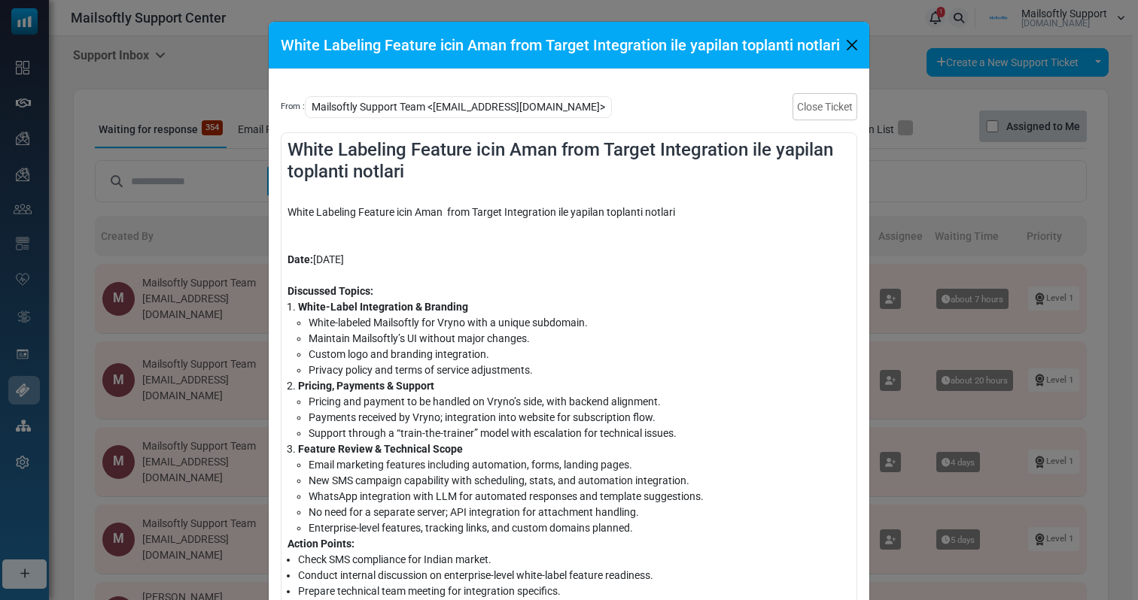
drag, startPoint x: 288, startPoint y: 298, endPoint x: 528, endPoint y: 412, distance: 265.9
click at [528, 412] on div "White Labeling Feature icin Aman from Target Integration ile yapilan toplanti n…" at bounding box center [568, 418] width 563 height 458
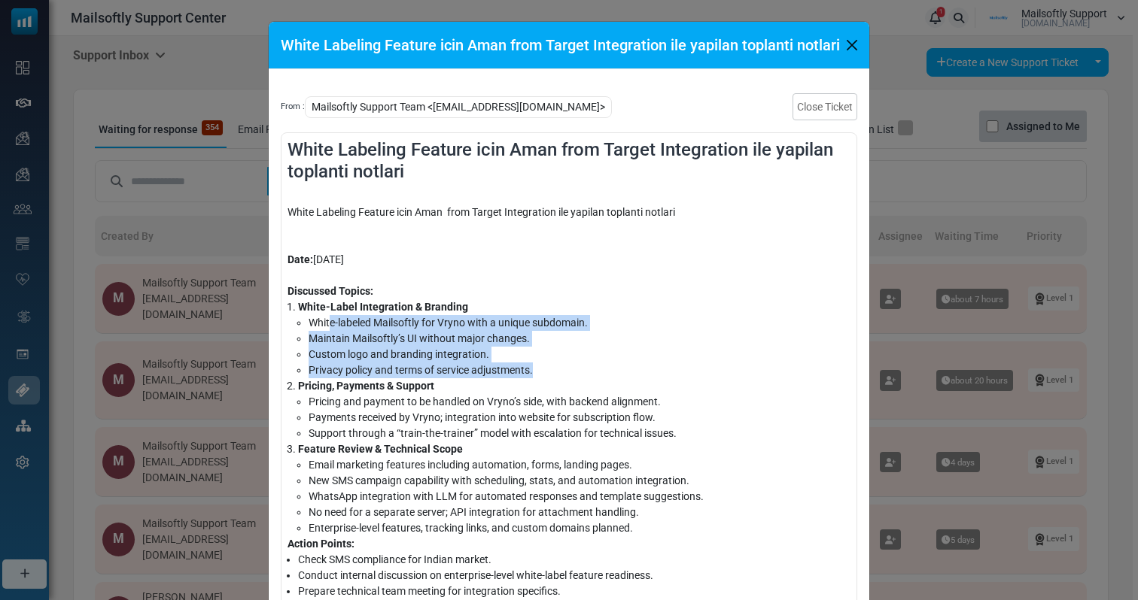
drag, startPoint x: 568, startPoint y: 367, endPoint x: 328, endPoint y: 318, distance: 245.1
click at [328, 318] on ul "White-labeled Mailsoftly for Vryno with a unique subdomain. Maintain Mailsoftly…" at bounding box center [574, 346] width 552 height 63
click at [328, 318] on li "White-labeled Mailsoftly for Vryno with a unique subdomain." at bounding box center [579, 323] width 542 height 16
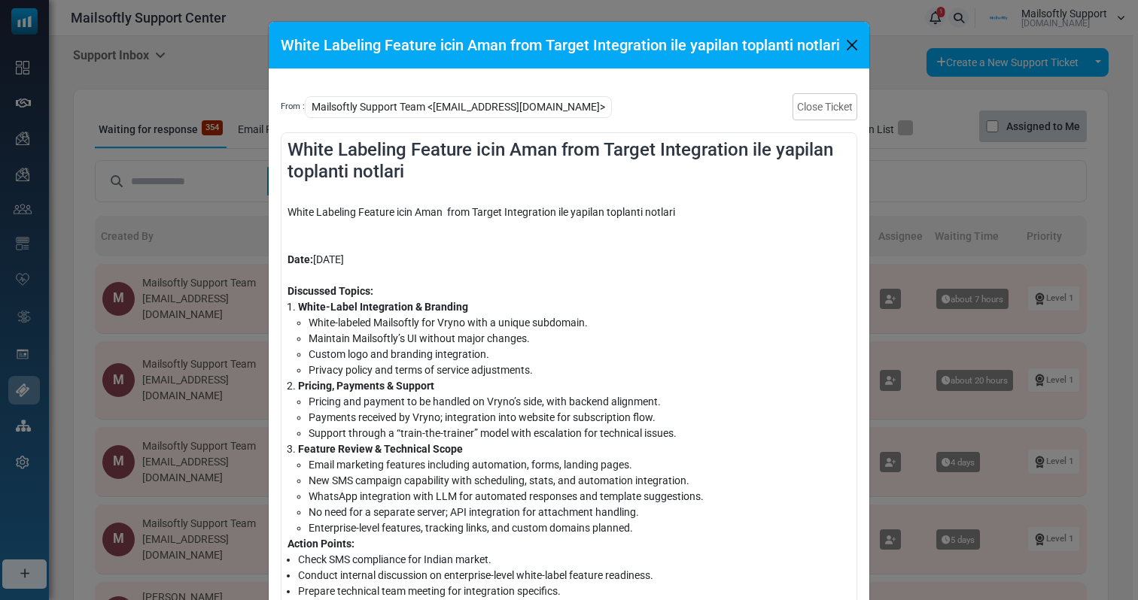
click at [856, 50] on button "Close" at bounding box center [851, 45] width 23 height 23
